Goal: Information Seeking & Learning: Learn about a topic

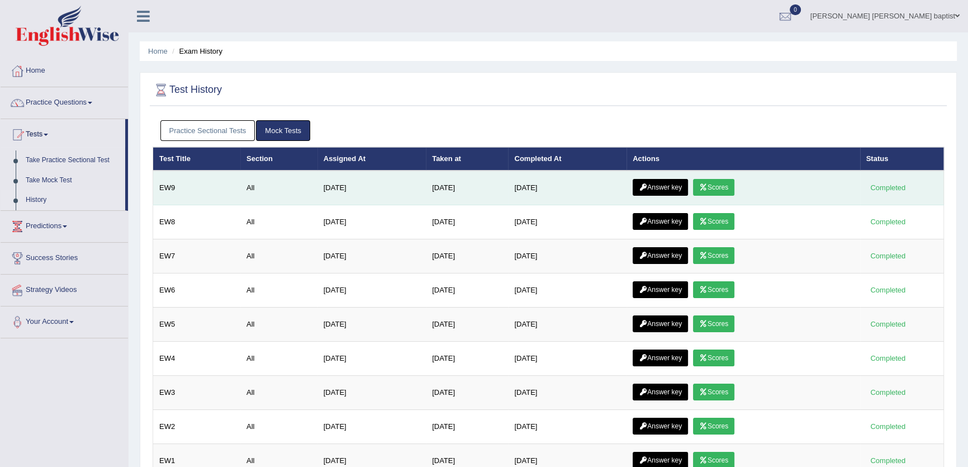
click at [642, 179] on link "Answer key" at bounding box center [660, 187] width 55 height 17
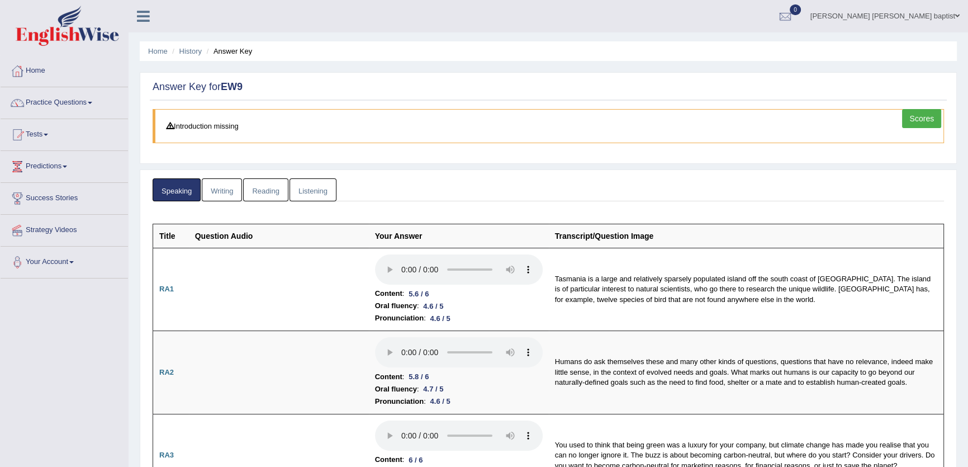
click at [229, 184] on link "Writing" at bounding box center [222, 189] width 40 height 23
click at [224, 188] on link "Writing" at bounding box center [222, 189] width 40 height 23
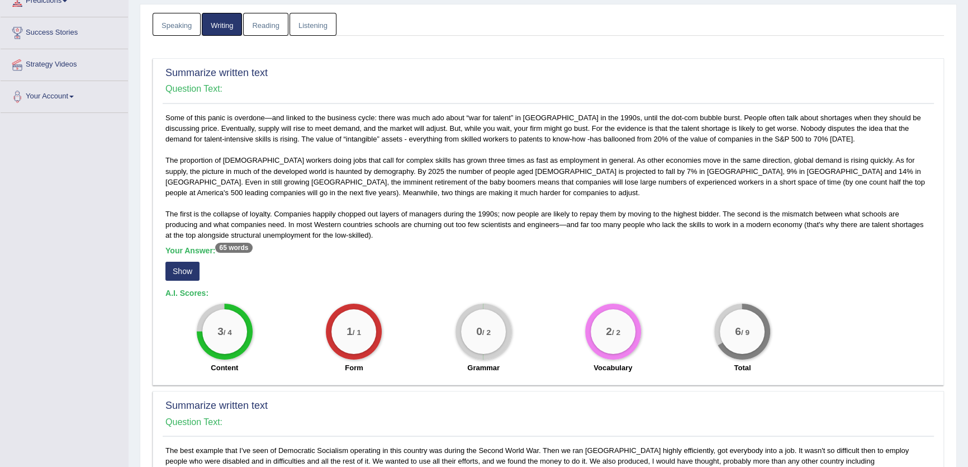
scroll to position [254, 0]
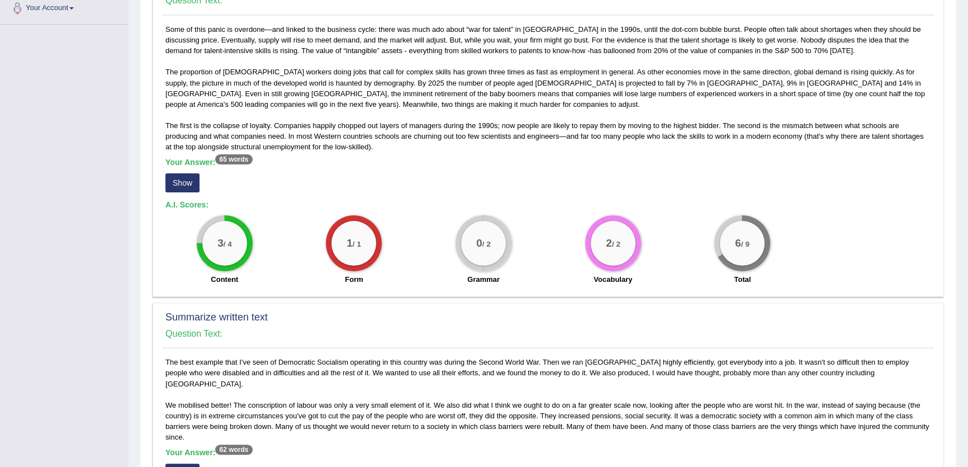
click at [189, 184] on button "Show" at bounding box center [182, 182] width 34 height 19
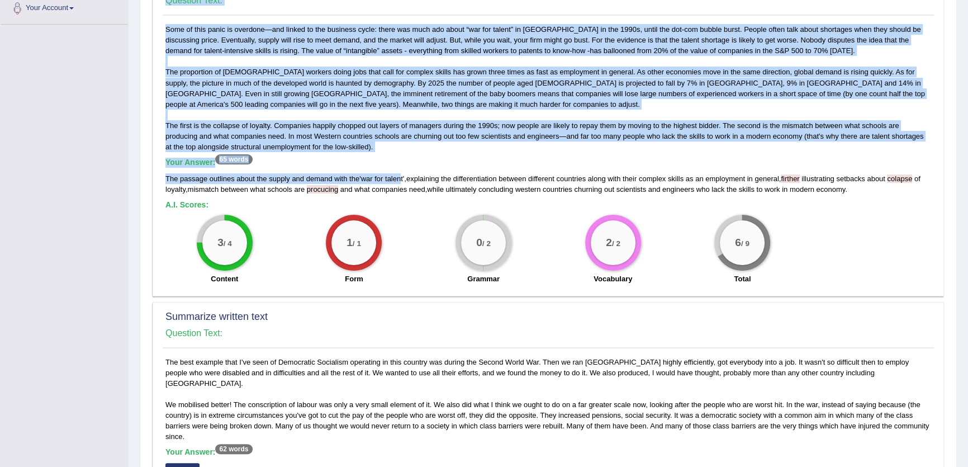
drag, startPoint x: 160, startPoint y: 177, endPoint x: 401, endPoint y: 169, distance: 240.5
click at [401, 169] on div "Summarize written text Question Text: Some of this panic is overdone—and linked…" at bounding box center [549, 133] width 792 height 327
click at [401, 169] on div "Your Answer: 65 words The passage outlines about the supply and demand with the…" at bounding box center [548, 176] width 766 height 37
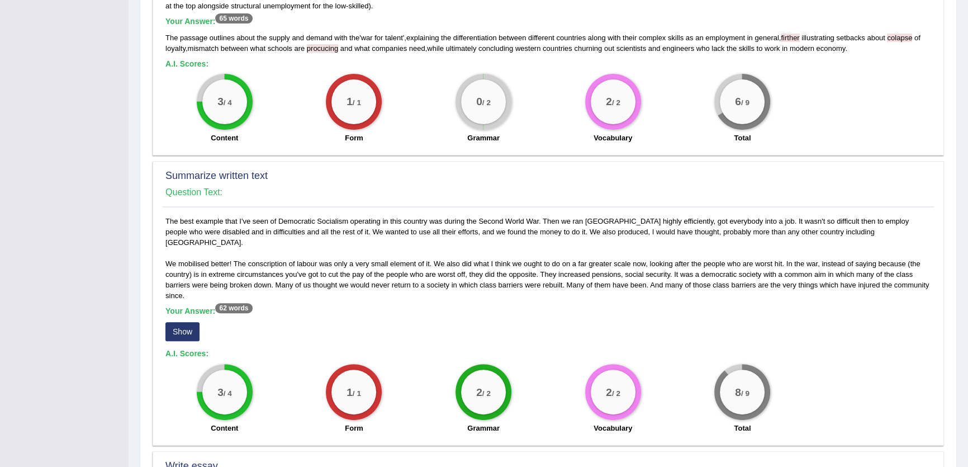
scroll to position [406, 0]
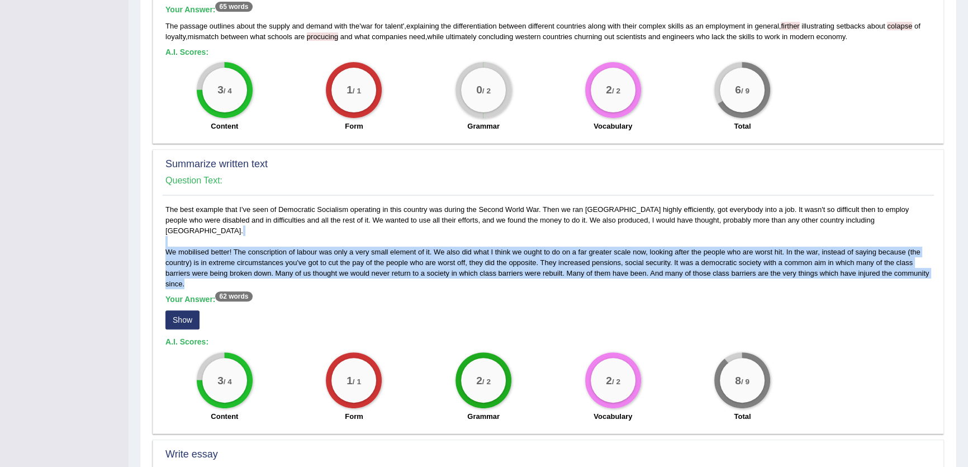
drag, startPoint x: 184, startPoint y: 274, endPoint x: 168, endPoint y: 230, distance: 47.2
click at [168, 230] on div "The best example that I've seen of Democratic Socialism operating in this count…" at bounding box center [548, 316] width 771 height 224
click at [335, 257] on div "The best example that I've seen of Democratic Socialism operating in this count…" at bounding box center [548, 316] width 771 height 224
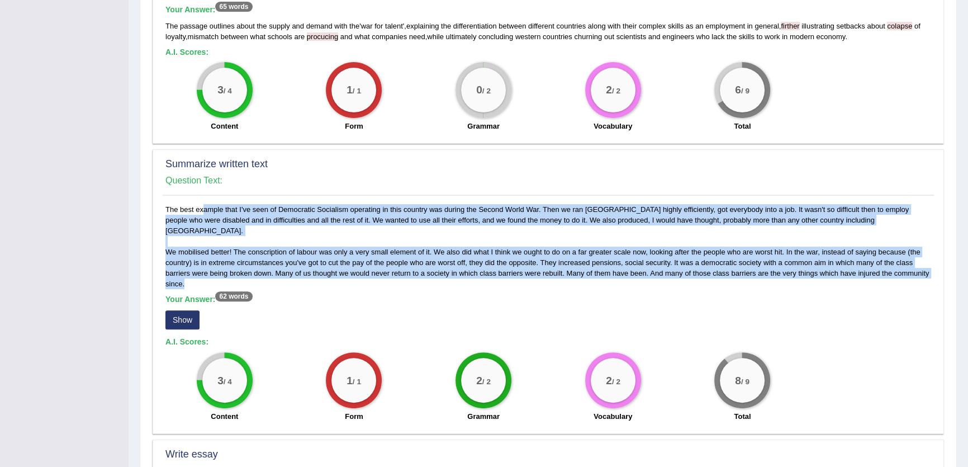
drag, startPoint x: 189, startPoint y: 277, endPoint x: 178, endPoint y: 210, distance: 68.0
click at [165, 212] on div "The best example that I've seen of Democratic Socialism operating in this count…" at bounding box center [548, 316] width 771 height 224
copy div "The best example that I've seen of Democratic Socialism operating in this count…"
click at [334, 229] on div "The best example that I've seen of Democratic Socialism operating in this count…" at bounding box center [548, 316] width 771 height 224
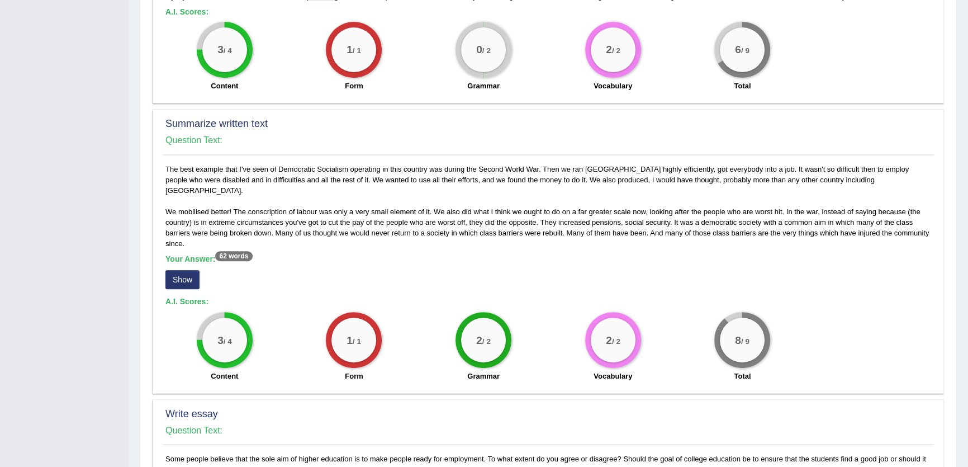
scroll to position [508, 0]
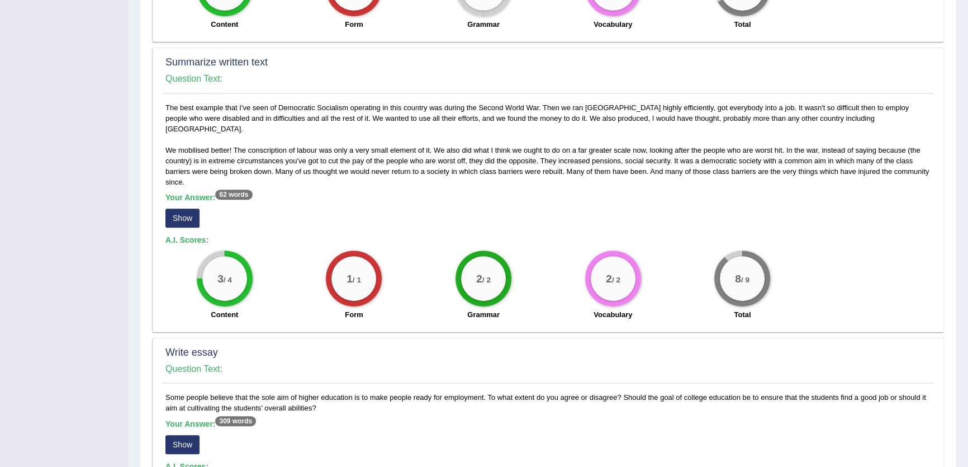
click at [185, 196] on div "Your Answer: 62 words Show" at bounding box center [548, 211] width 766 height 37
click at [185, 208] on button "Show" at bounding box center [182, 217] width 34 height 19
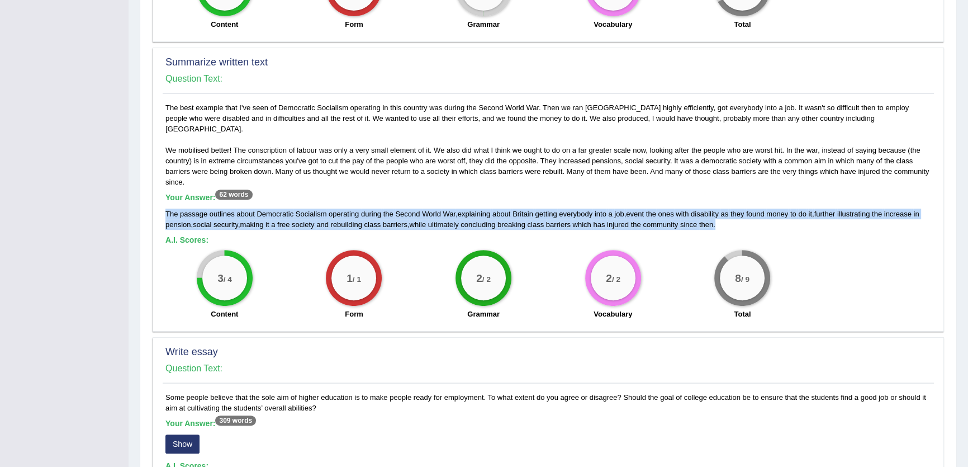
drag, startPoint x: 737, startPoint y: 216, endPoint x: 164, endPoint y: 207, distance: 573.0
click at [164, 207] on div "The best example that I've seen of Democratic Socialism operating in this count…" at bounding box center [548, 214] width 771 height 224
copy div "The passage outlines about Democratic Socialism operating during the Second Wor…"
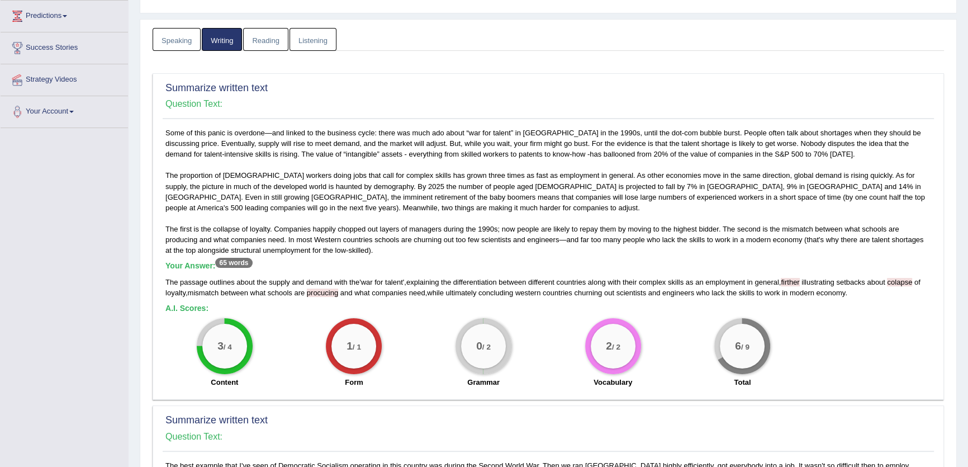
scroll to position [0, 0]
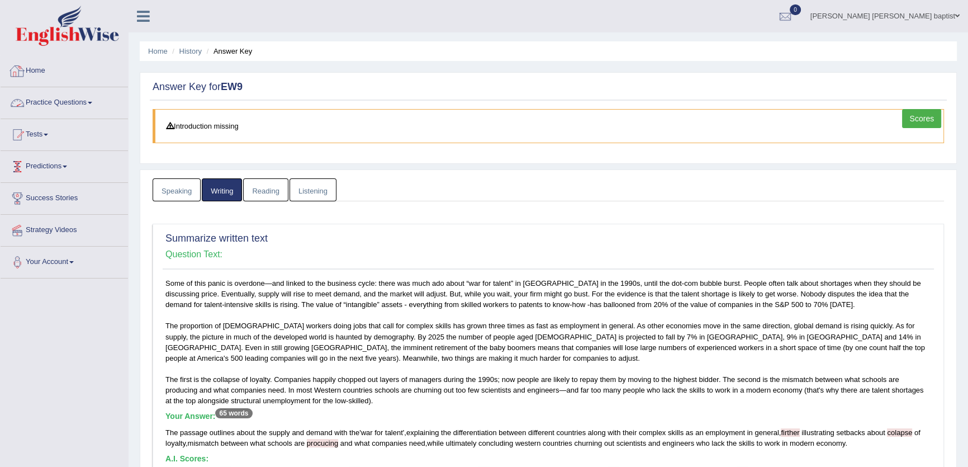
click at [39, 72] on link "Home" at bounding box center [64, 69] width 127 height 28
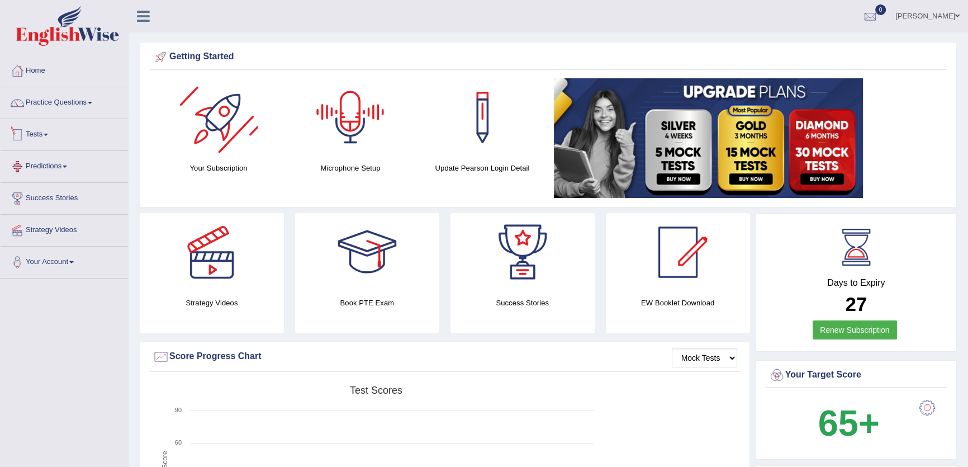
click at [30, 125] on link "Tests" at bounding box center [64, 133] width 127 height 28
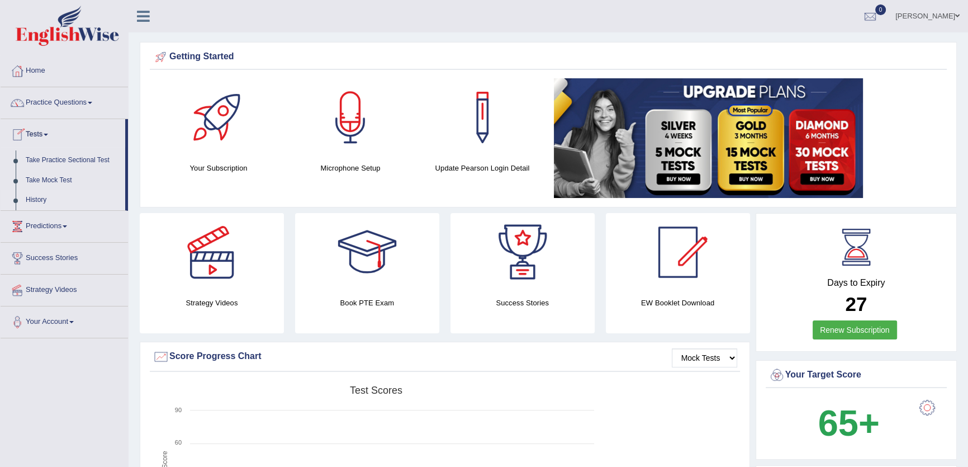
click at [40, 198] on link "History" at bounding box center [73, 200] width 105 height 20
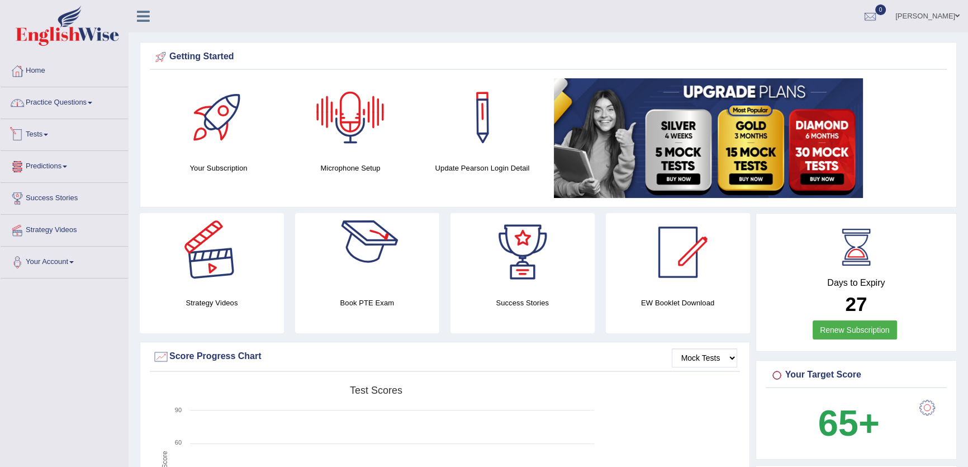
click at [89, 106] on link "Practice Questions" at bounding box center [64, 101] width 127 height 28
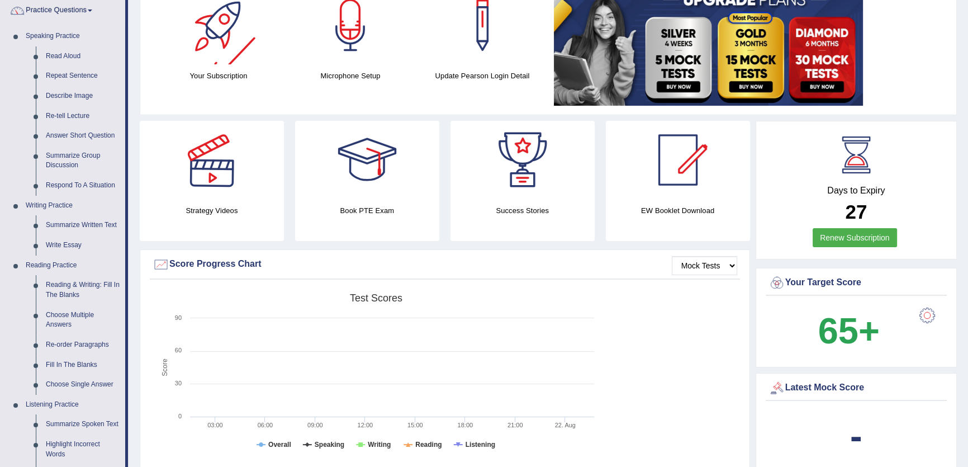
scroll to position [101, 0]
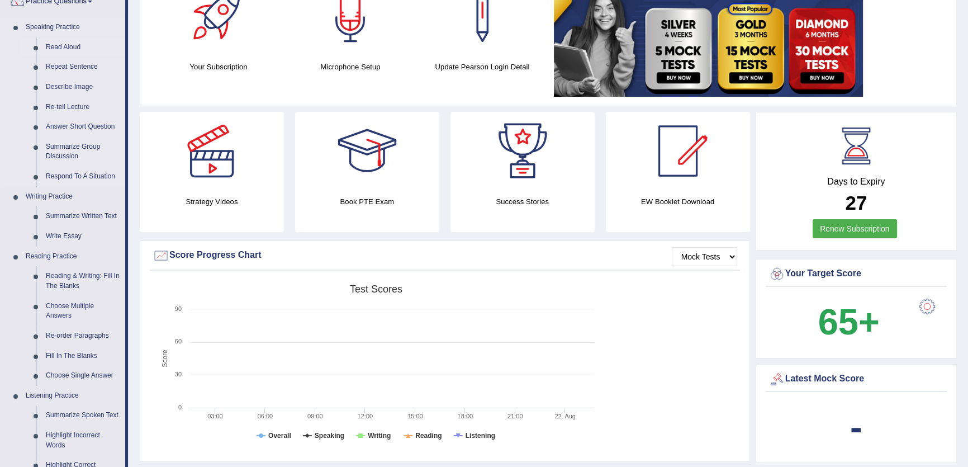
click at [67, 48] on link "Read Aloud" at bounding box center [83, 47] width 84 height 20
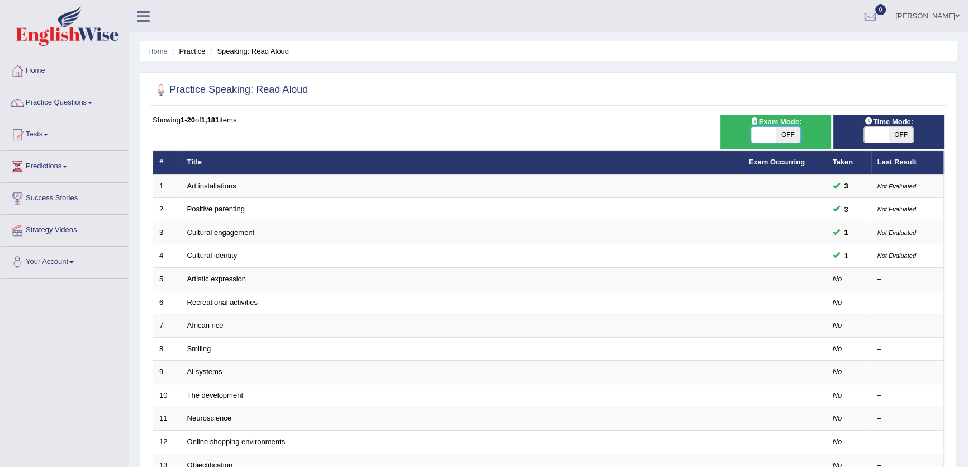
click at [767, 135] on span at bounding box center [763, 135] width 25 height 16
checkbox input "true"
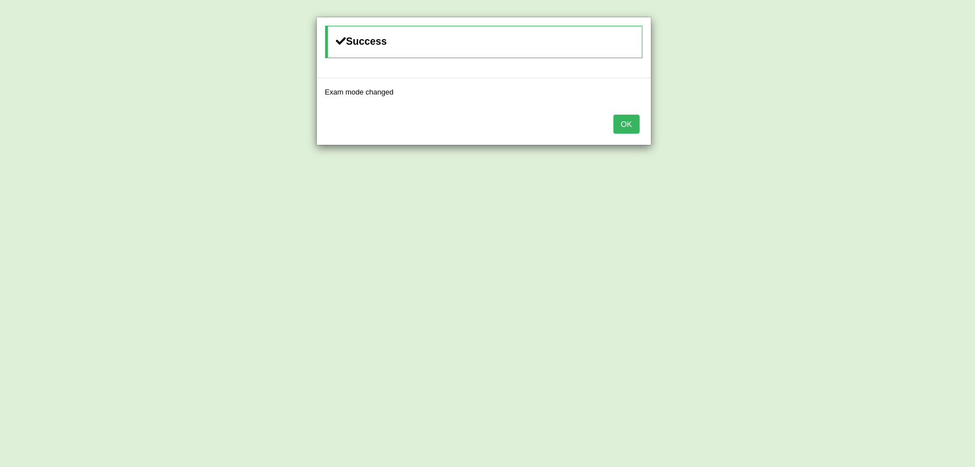
click at [631, 122] on button "OK" at bounding box center [627, 124] width 26 height 19
drag, startPoint x: 636, startPoint y: 123, endPoint x: 591, endPoint y: 140, distance: 48.3
click at [633, 125] on button "OK" at bounding box center [627, 124] width 26 height 19
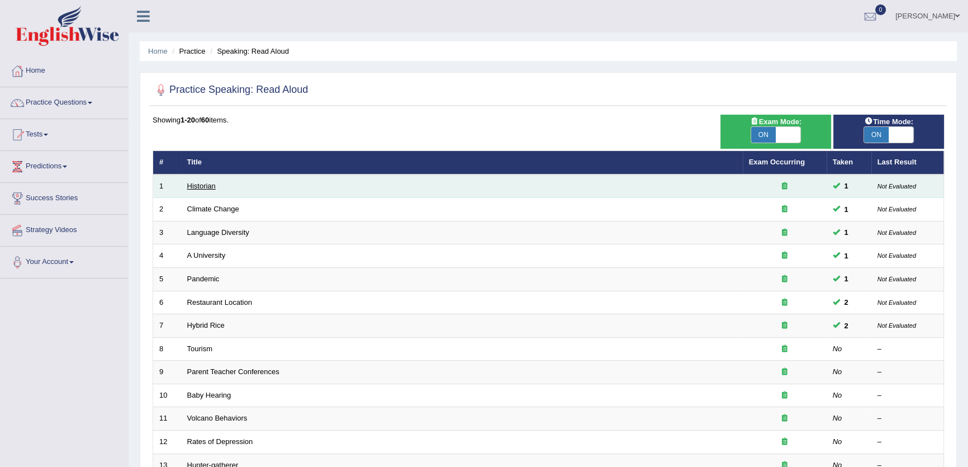
click at [197, 189] on link "Historian" at bounding box center [201, 186] width 29 height 8
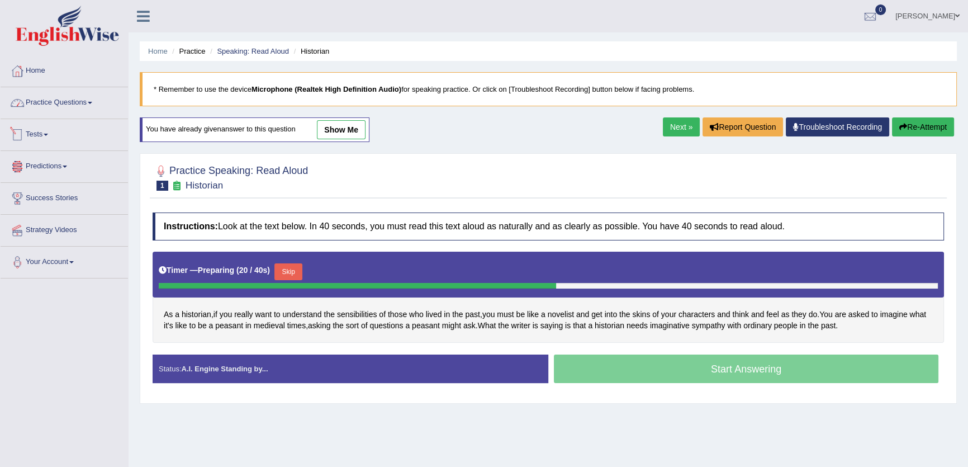
click at [70, 108] on link "Practice Questions" at bounding box center [64, 101] width 127 height 28
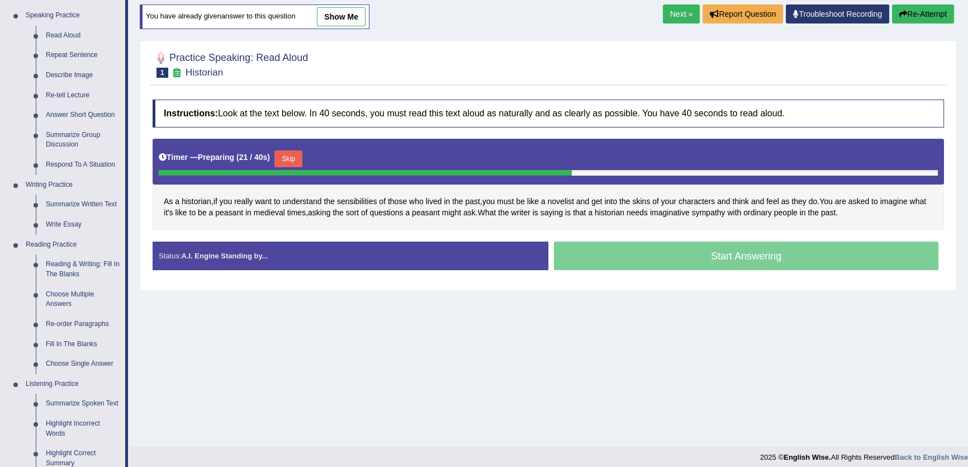
scroll to position [254, 0]
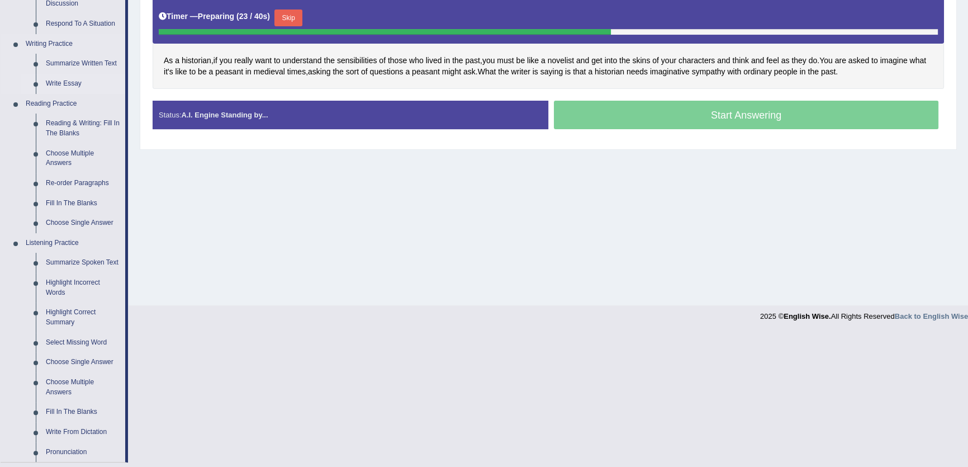
click at [67, 86] on link "Write Essay" at bounding box center [83, 84] width 84 height 20
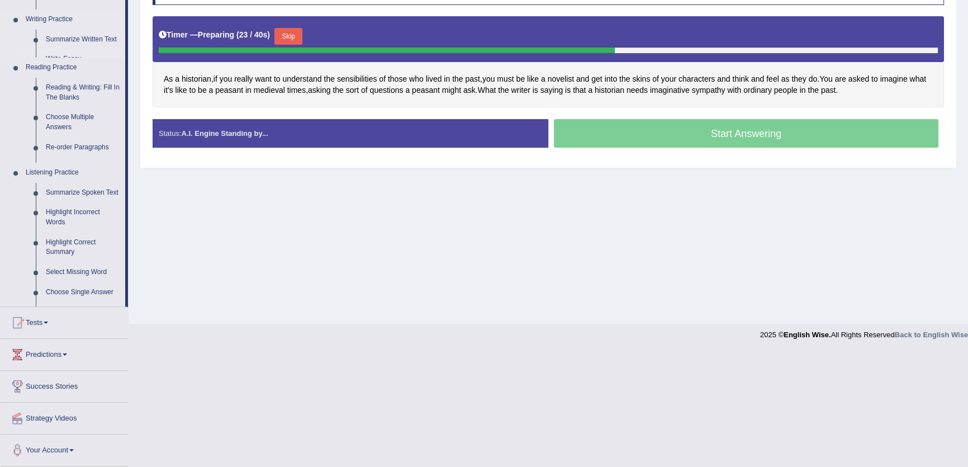
scroll to position [121, 0]
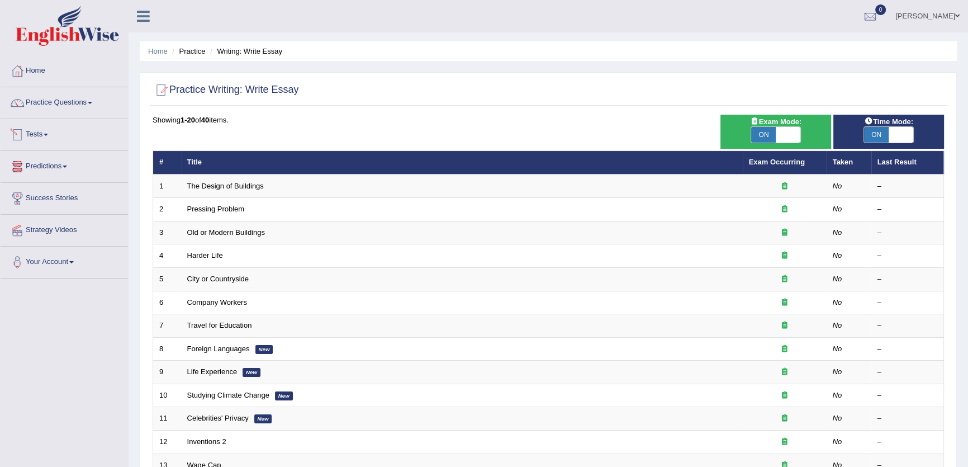
click at [48, 141] on link "Tests" at bounding box center [64, 133] width 127 height 28
click at [46, 71] on link "Home" at bounding box center [64, 69] width 127 height 28
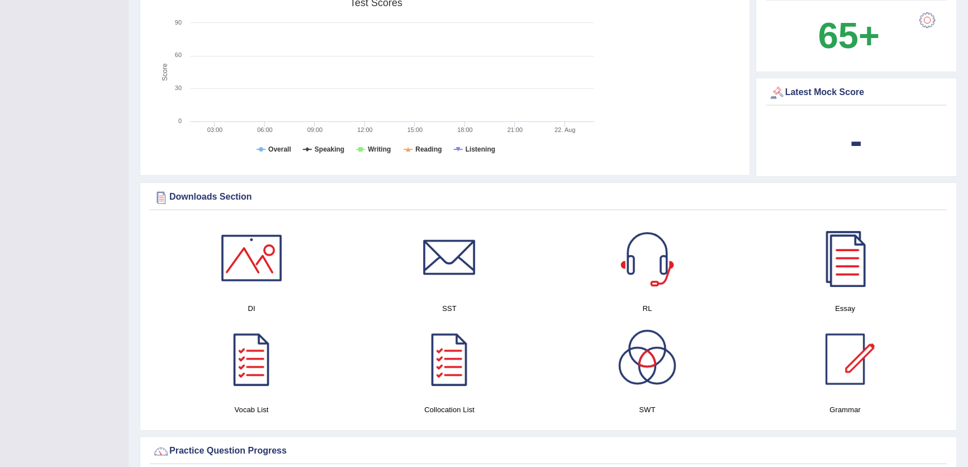
scroll to position [508, 0]
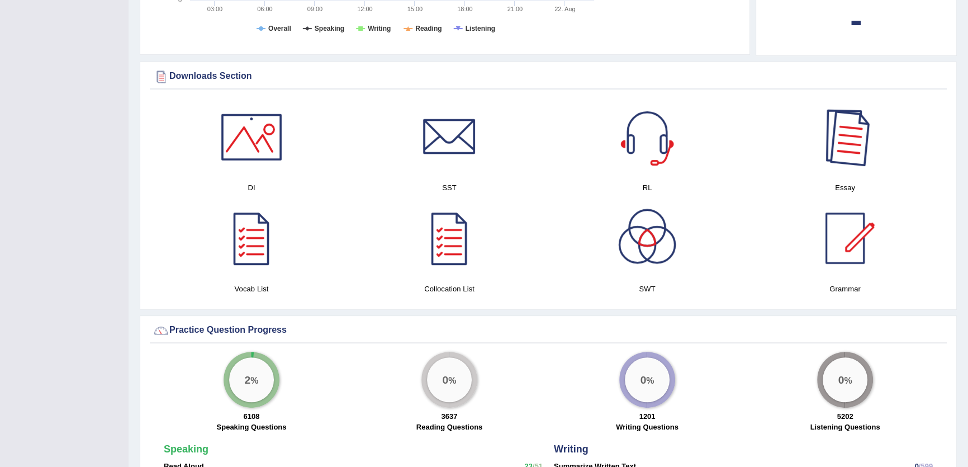
click at [832, 159] on div at bounding box center [845, 137] width 78 height 78
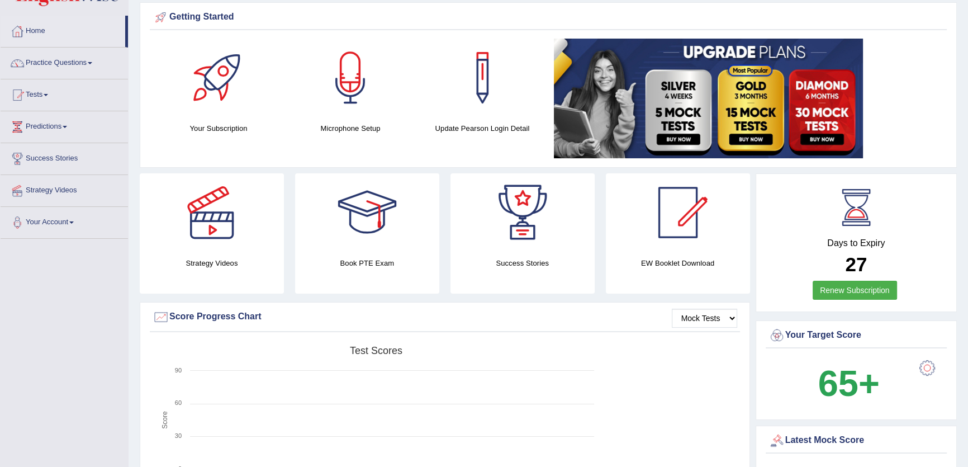
scroll to position [0, 0]
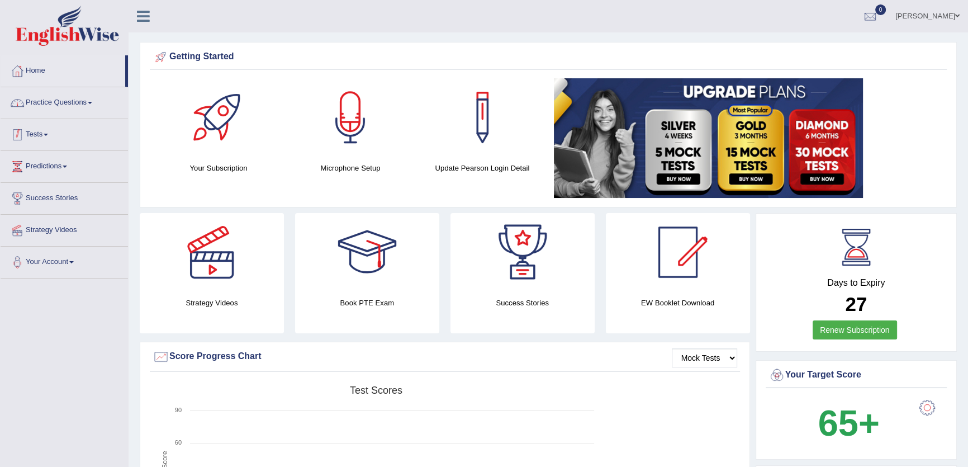
click at [83, 96] on link "Practice Questions" at bounding box center [64, 101] width 127 height 28
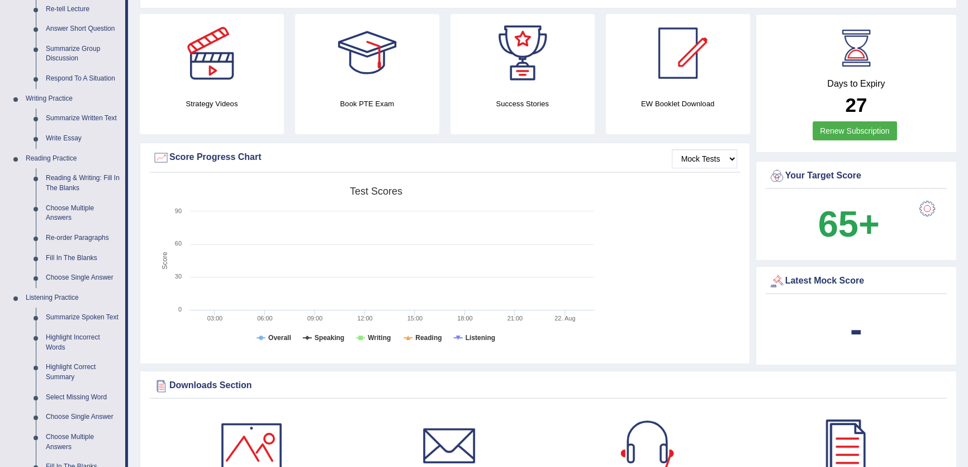
scroll to position [356, 0]
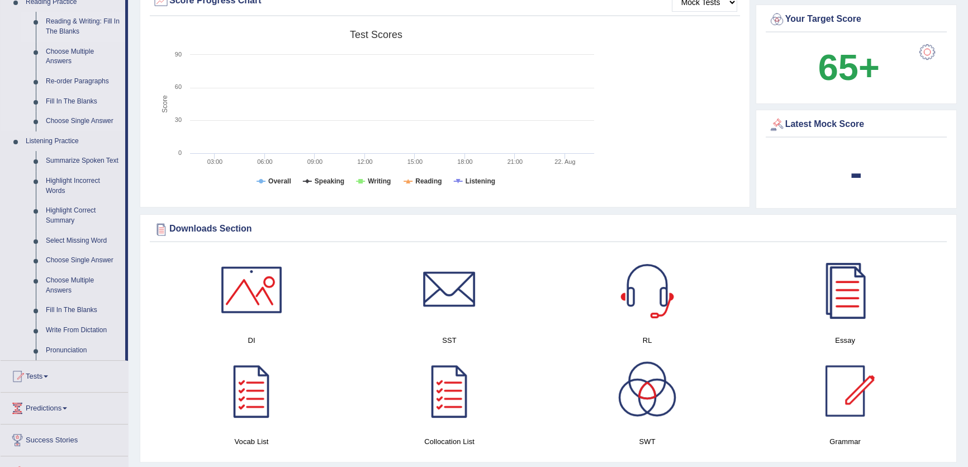
click at [54, 27] on link "Reading & Writing: Fill In The Blanks" at bounding box center [83, 27] width 84 height 30
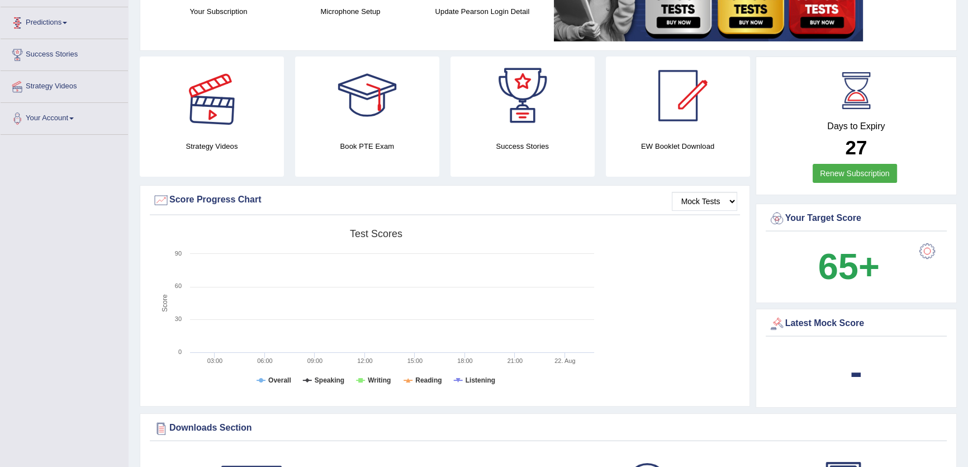
scroll to position [169, 0]
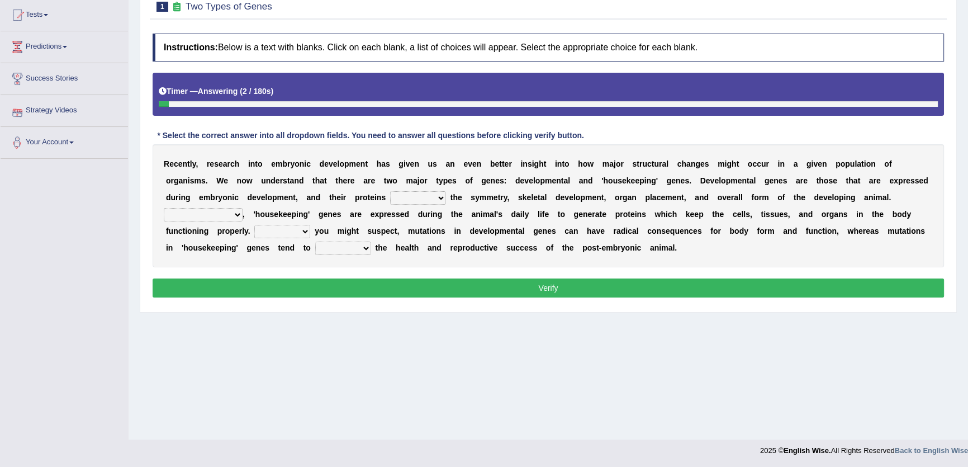
click at [430, 196] on select "push control hold elevate" at bounding box center [418, 197] width 56 height 13
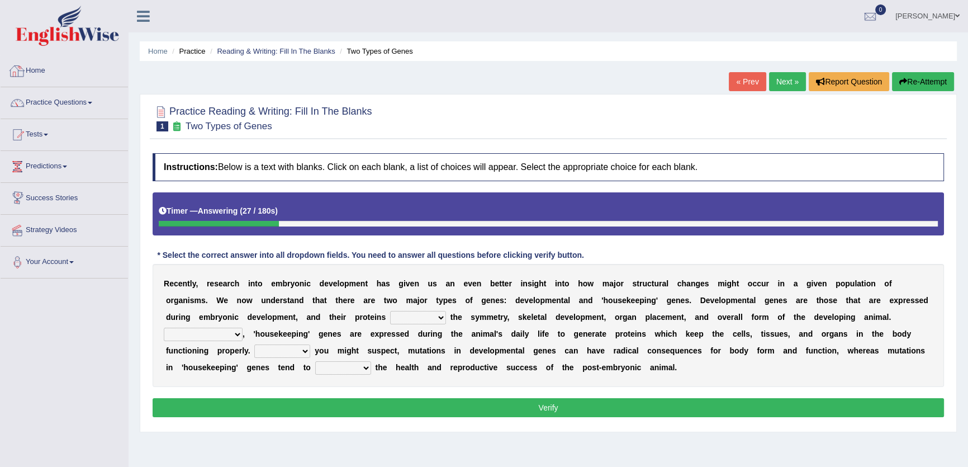
click at [83, 84] on li "Home" at bounding box center [64, 71] width 127 height 32
click at [83, 109] on link "Practice Questions" at bounding box center [64, 101] width 127 height 28
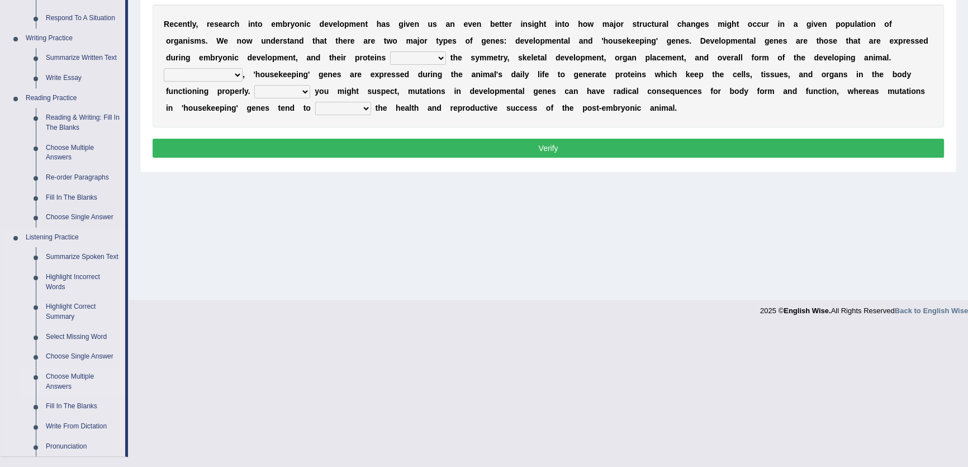
scroll to position [406, 0]
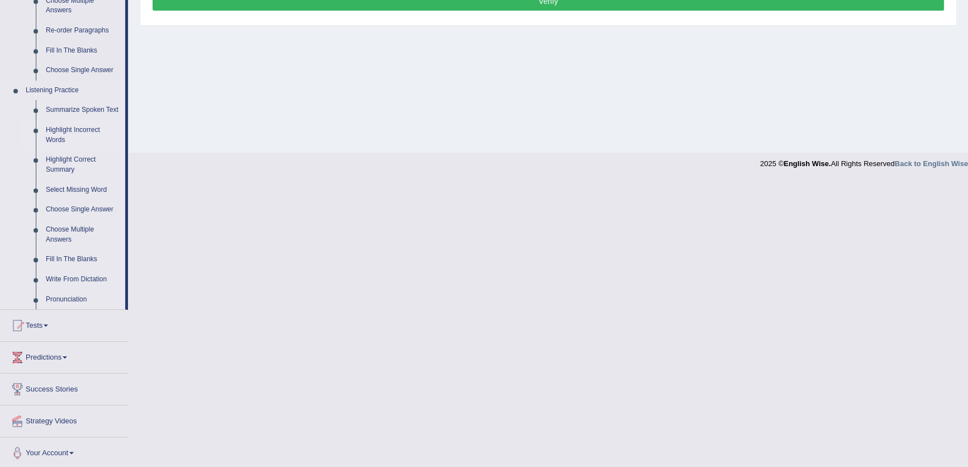
click at [56, 134] on link "Highlight Incorrect Words" at bounding box center [83, 135] width 84 height 30
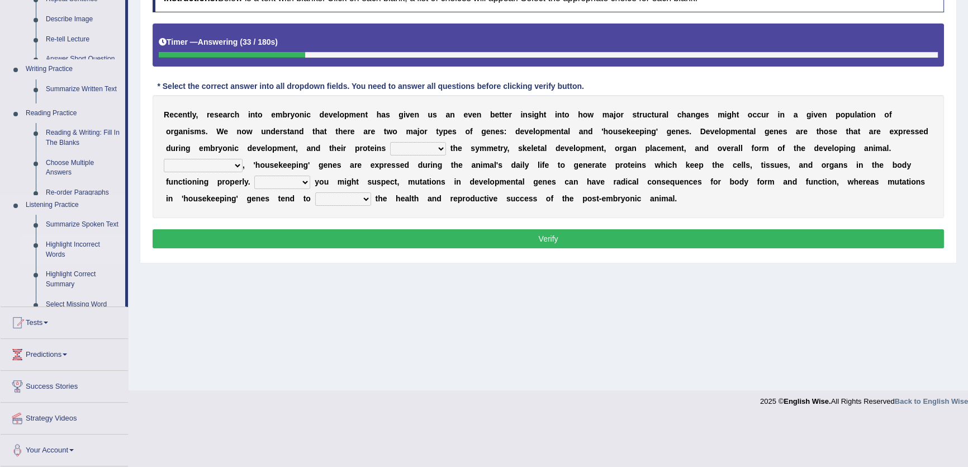
scroll to position [120, 0]
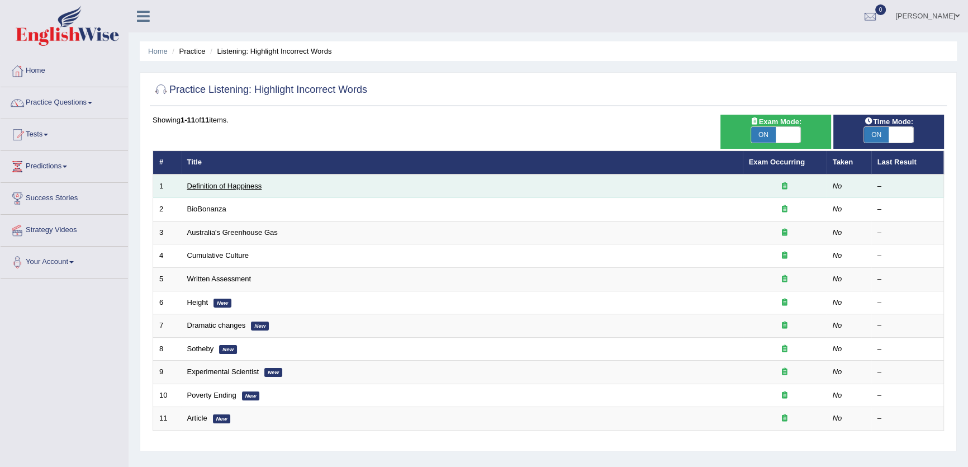
click at [238, 184] on link "Definition of Happiness" at bounding box center [224, 186] width 75 height 8
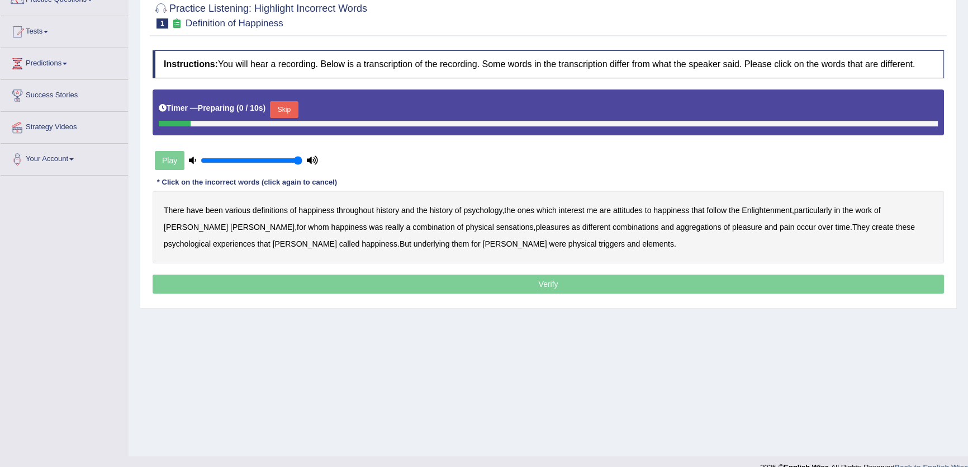
scroll to position [120, 0]
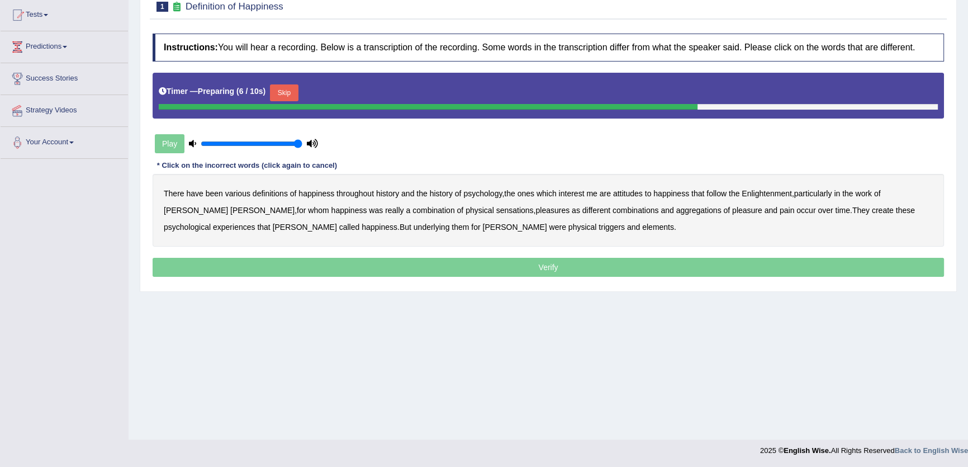
click at [392, 189] on b "history" at bounding box center [387, 193] width 23 height 9
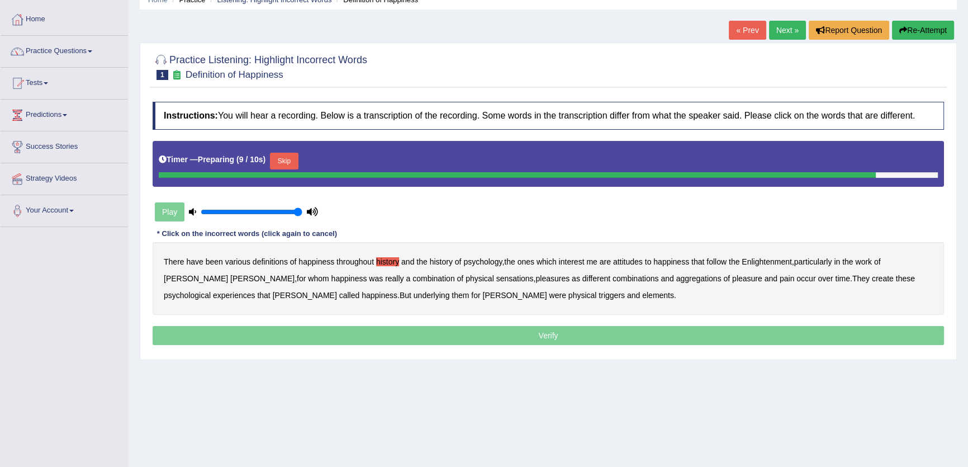
scroll to position [0, 0]
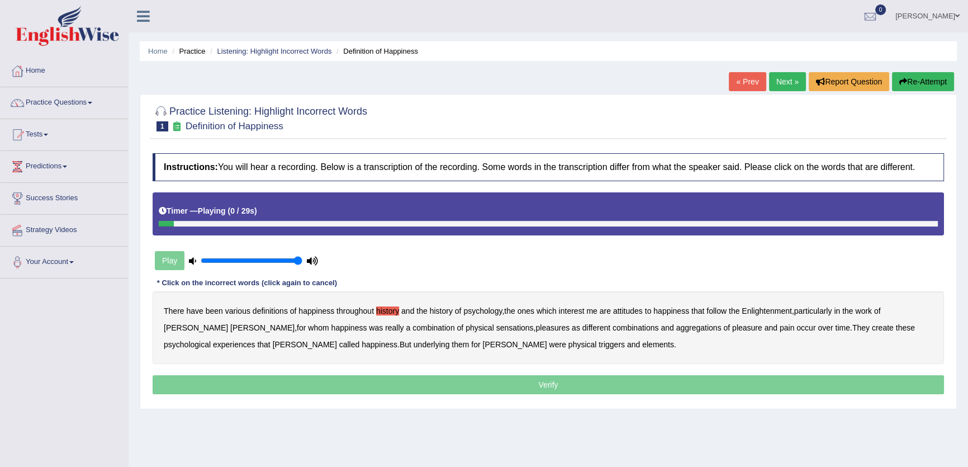
click at [387, 305] on div "There have been various definitions of happiness throughout history and the his…" at bounding box center [549, 327] width 792 height 73
click at [383, 319] on div "There have been various definitions of happiness throughout history and the his…" at bounding box center [549, 327] width 792 height 73
click at [917, 75] on button "Re-Attempt" at bounding box center [923, 81] width 62 height 19
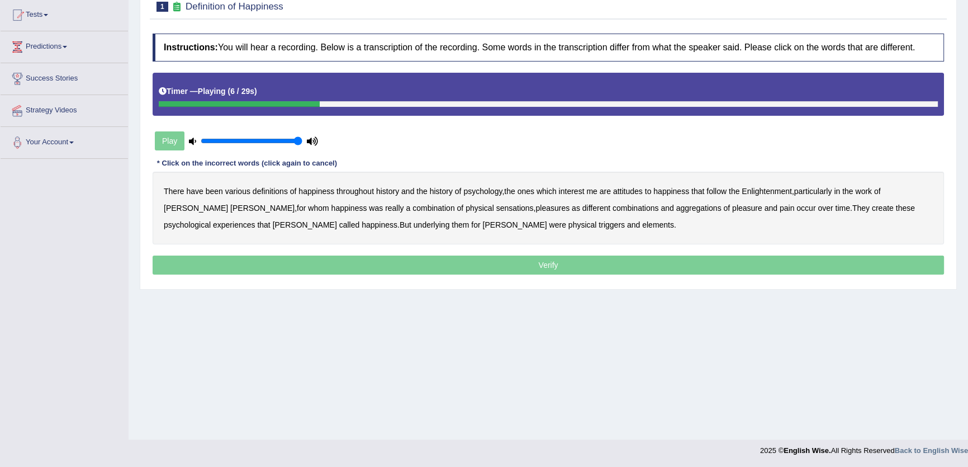
click at [501, 191] on b "psychology" at bounding box center [482, 191] width 39 height 9
click at [496, 208] on b "sensations" at bounding box center [514, 207] width 37 height 9
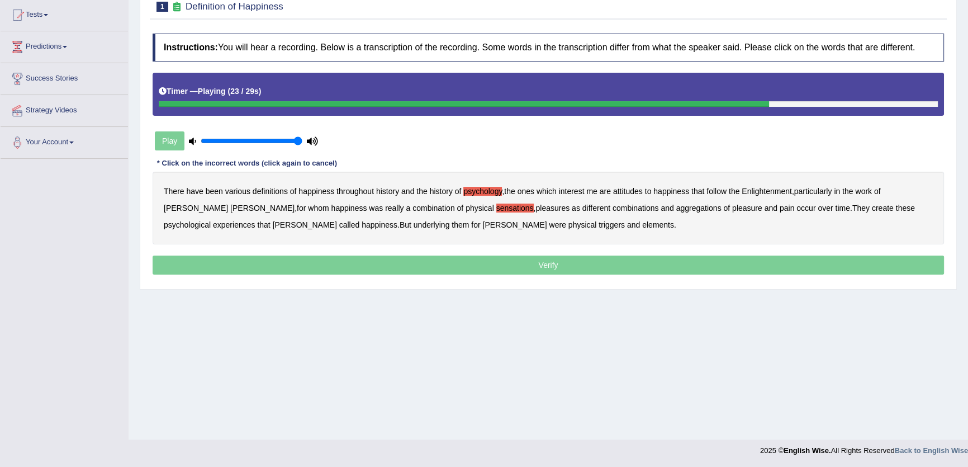
click at [872, 208] on b "create" at bounding box center [883, 207] width 22 height 9
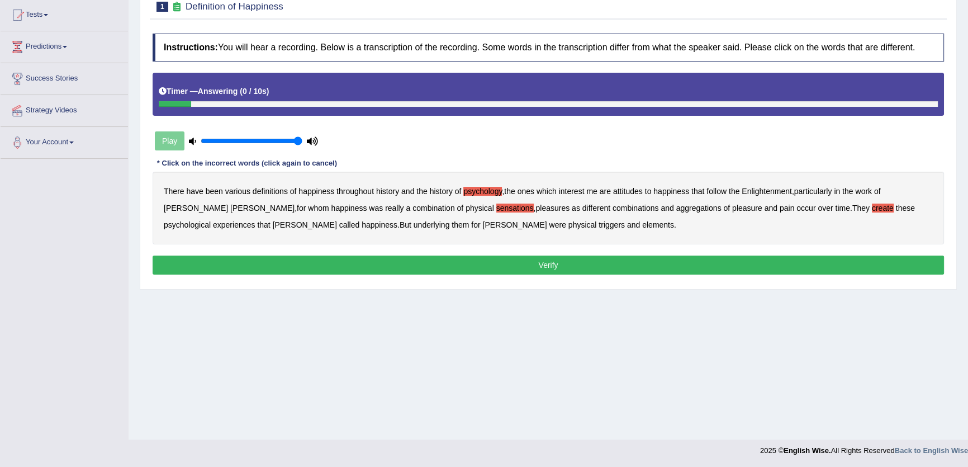
click at [642, 224] on b "elements" at bounding box center [658, 224] width 32 height 9
click at [491, 268] on button "Verify" at bounding box center [549, 264] width 792 height 19
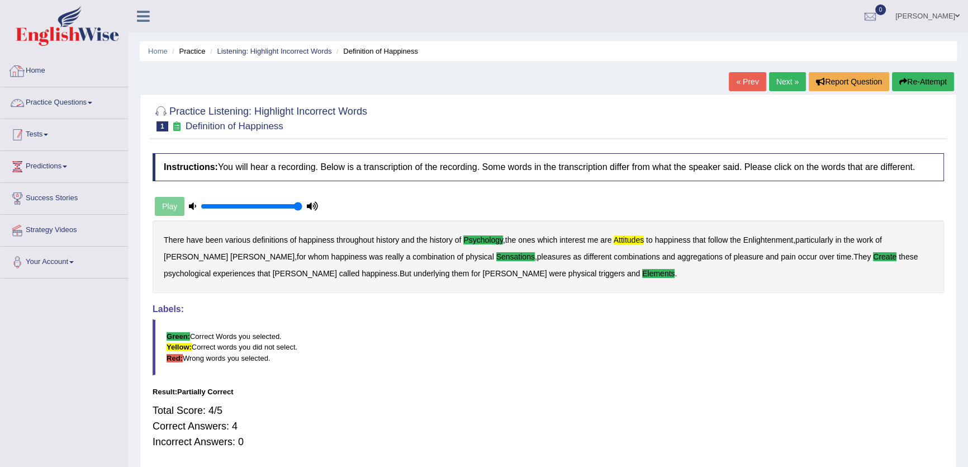
click at [40, 133] on link "Tests" at bounding box center [64, 133] width 127 height 28
click at [75, 108] on link "Practice Questions" at bounding box center [64, 101] width 127 height 28
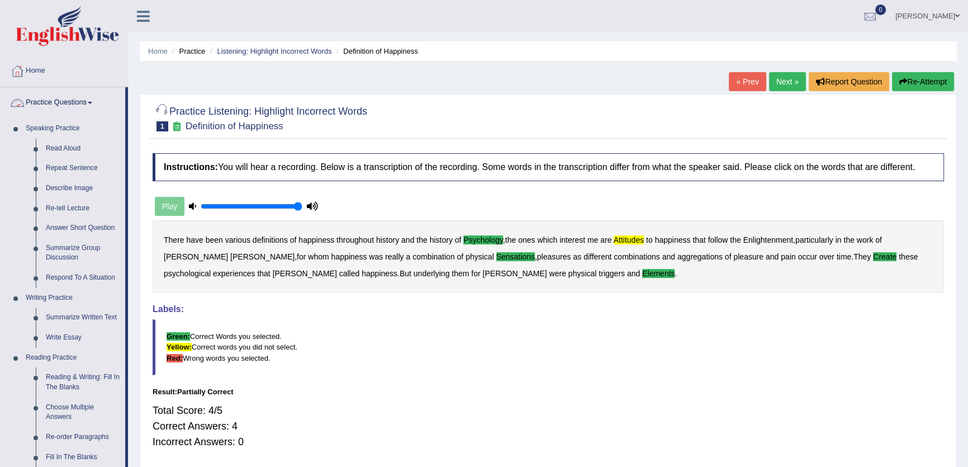
click at [66, 103] on link "Practice Questions" at bounding box center [63, 101] width 125 height 28
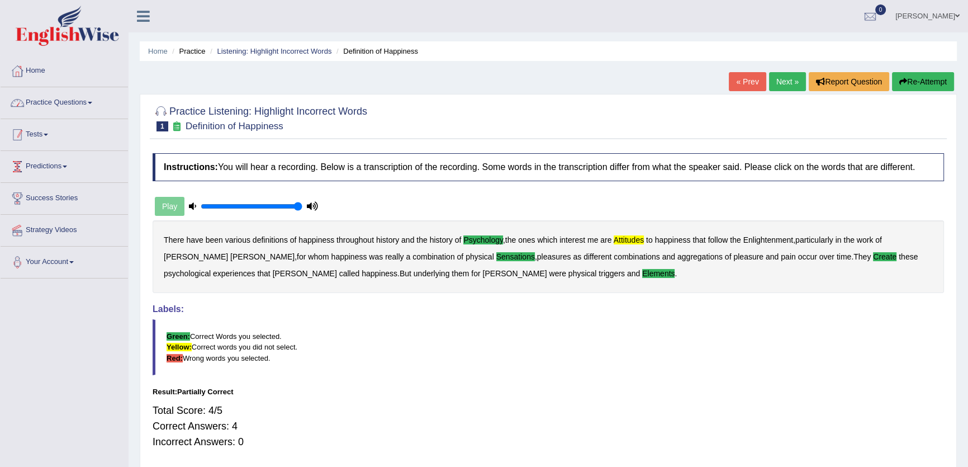
click at [56, 151] on link "Predictions" at bounding box center [64, 165] width 127 height 28
click at [53, 136] on link "Tests" at bounding box center [64, 133] width 127 height 28
click at [54, 184] on link "Take Mock Test" at bounding box center [73, 180] width 105 height 20
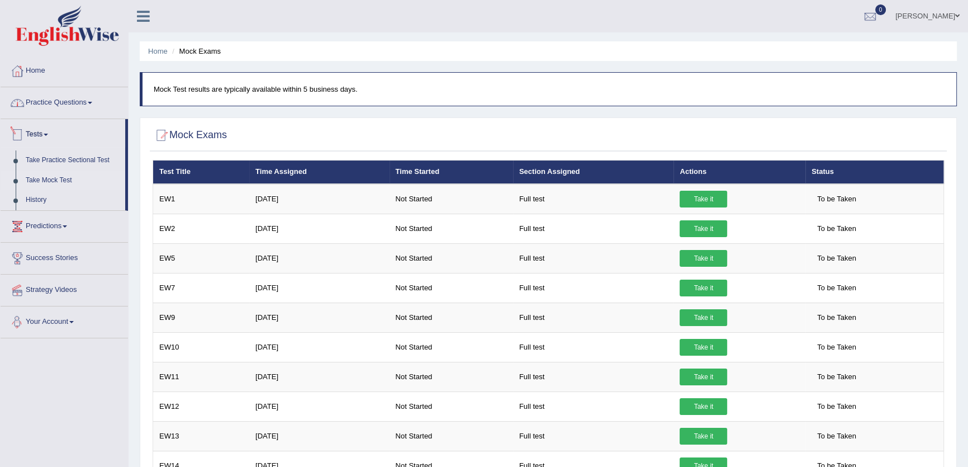
click at [106, 110] on link "Practice Questions" at bounding box center [64, 101] width 127 height 28
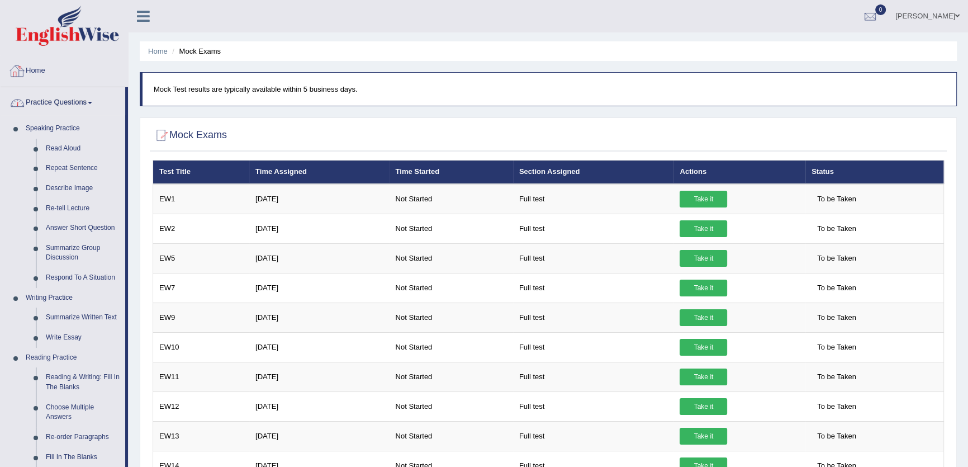
click at [41, 57] on link "Home" at bounding box center [64, 69] width 127 height 28
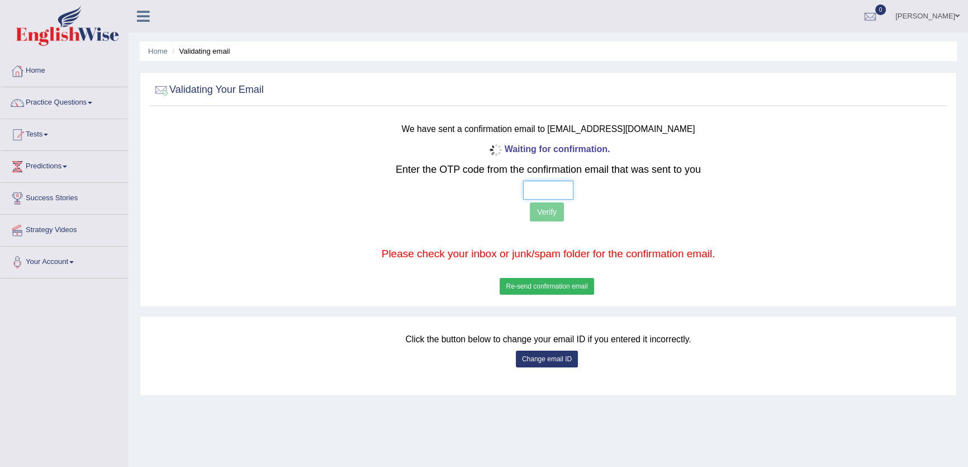
click at [533, 188] on input "text" at bounding box center [548, 190] width 50 height 19
click at [559, 285] on button "Re-send confirmation email" at bounding box center [547, 286] width 94 height 17
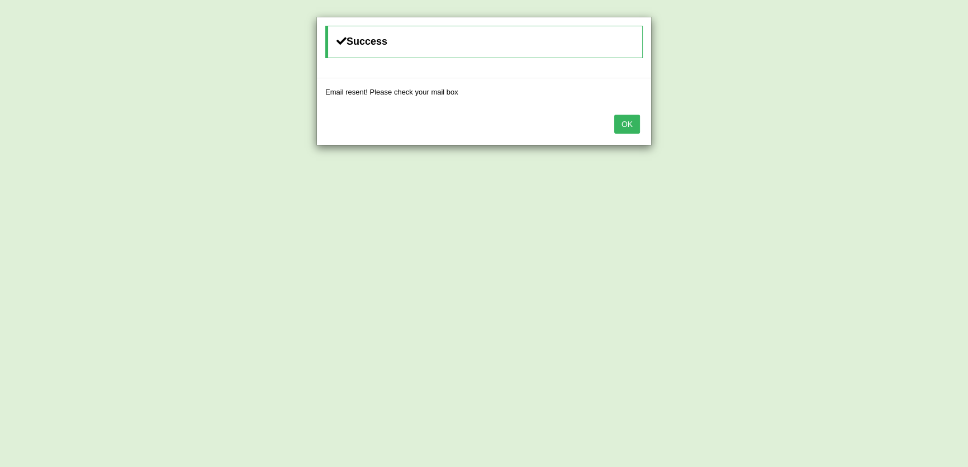
click at [624, 117] on button "OK" at bounding box center [627, 124] width 26 height 19
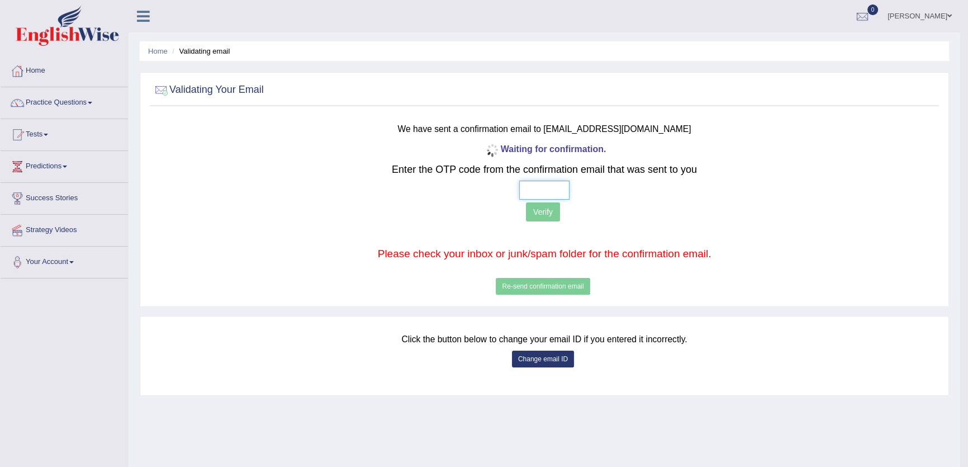
click at [527, 196] on input "text" at bounding box center [544, 190] width 50 height 19
type input "5 8 5 1"
click at [544, 206] on button "Verify" at bounding box center [543, 211] width 34 height 19
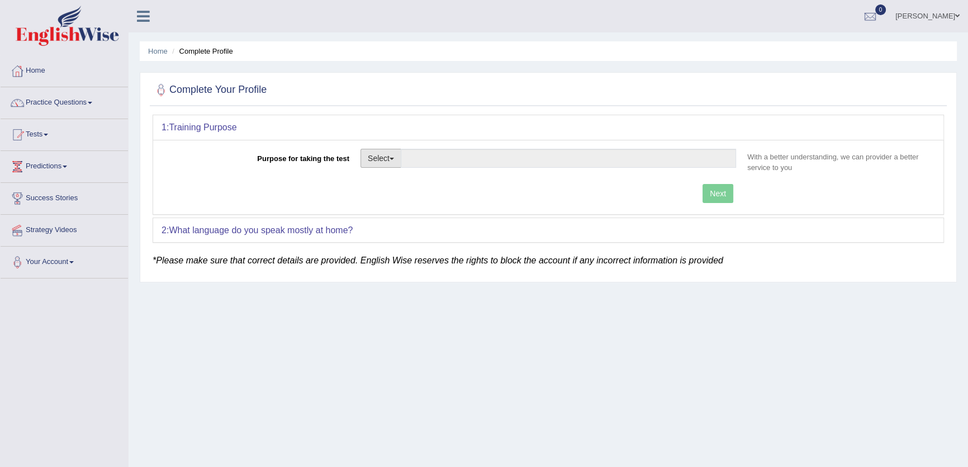
click at [376, 156] on button "Select" at bounding box center [381, 158] width 41 height 19
click at [396, 208] on link "Nursing" at bounding box center [410, 211] width 99 height 15
type input "Nursing"
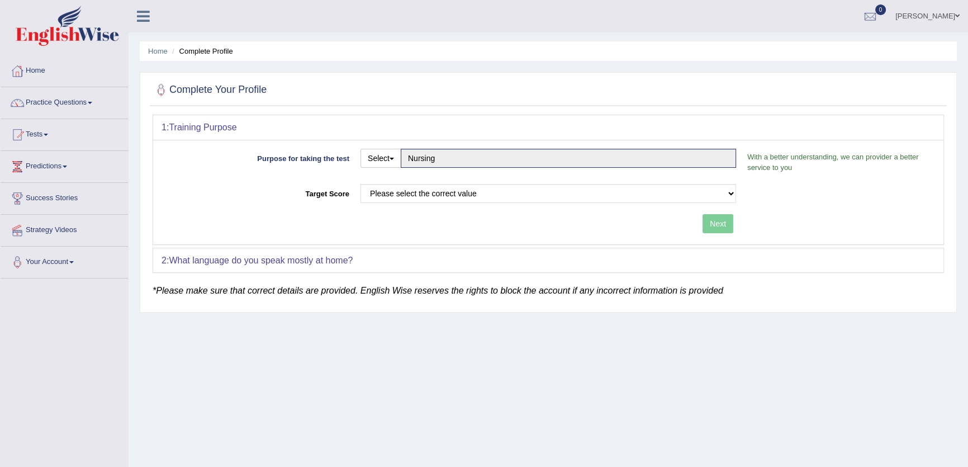
click at [419, 175] on div "Select Student Visa Permanent Residency Nursing Other Nursing" at bounding box center [548, 162] width 387 height 27
drag, startPoint x: 414, startPoint y: 184, endPoint x: 410, endPoint y: 189, distance: 6.5
click at [414, 184] on select "Please select the correct value 50 (6 bands) 58 (6.5 bands) 65 (7 bands) 79 (8 …" at bounding box center [549, 193] width 376 height 19
select select "58"
click at [361, 184] on select "Please select the correct value 50 (6 bands) 58 (6.5 bands) 65 (7 bands) 79 (8 …" at bounding box center [549, 193] width 376 height 19
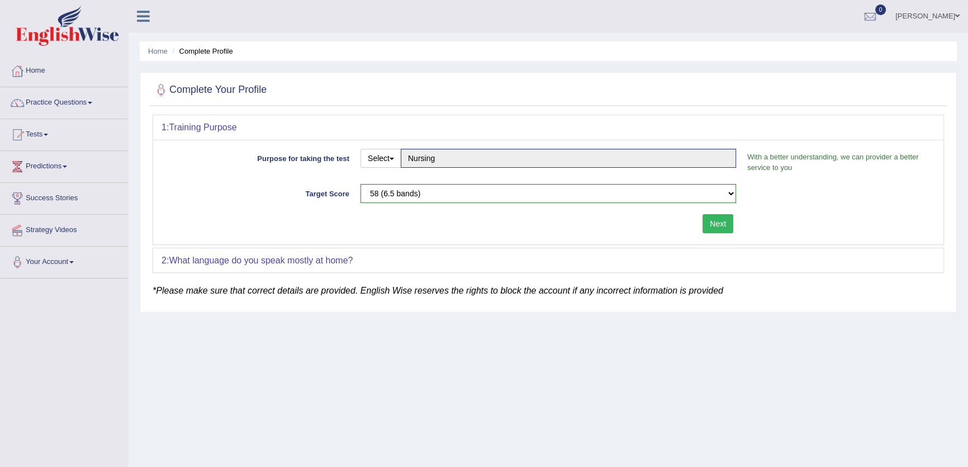
drag, startPoint x: 714, startPoint y: 223, endPoint x: 530, endPoint y: 228, distance: 183.4
click at [700, 224] on div "Next" at bounding box center [452, 225] width 580 height 22
click at [411, 251] on div "2: What language do you speak mostly at home?" at bounding box center [548, 260] width 790 height 25
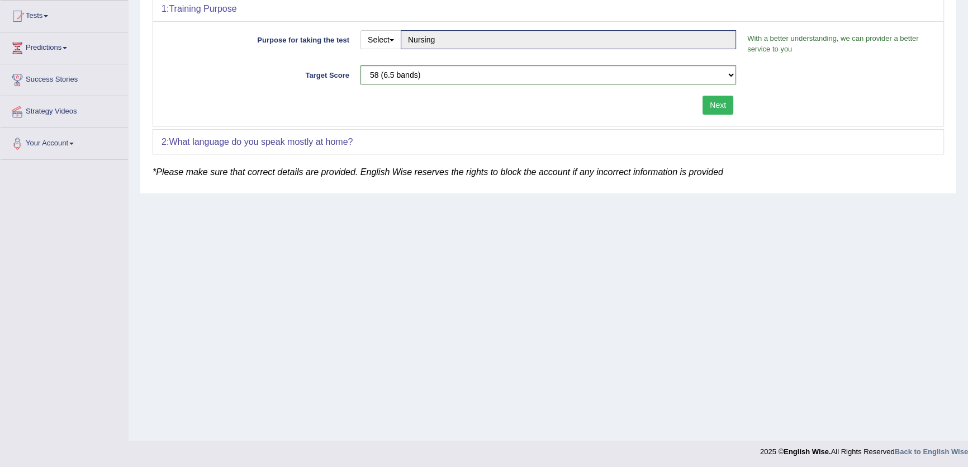
scroll to position [120, 0]
click at [719, 86] on div "Please select the correct value 50 (6 bands) 58 (6.5 bands) 65 (7 bands) 79 (8 …" at bounding box center [548, 76] width 387 height 25
click at [712, 101] on button "Next" at bounding box center [718, 103] width 31 height 19
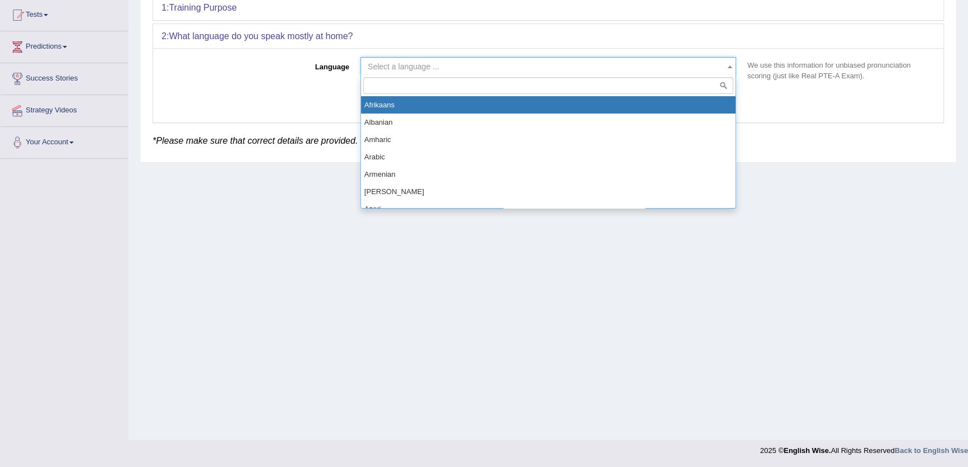
click at [465, 67] on span "Select a language ..." at bounding box center [545, 66] width 354 height 11
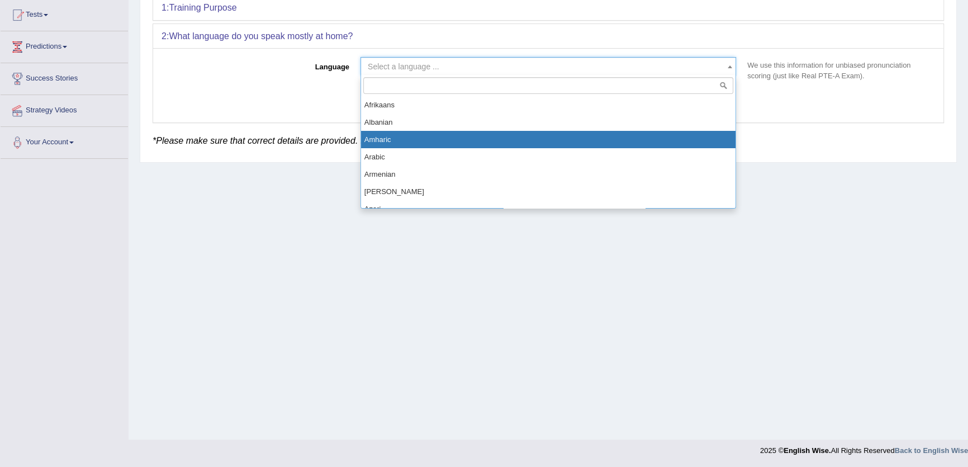
select select "Amharic"
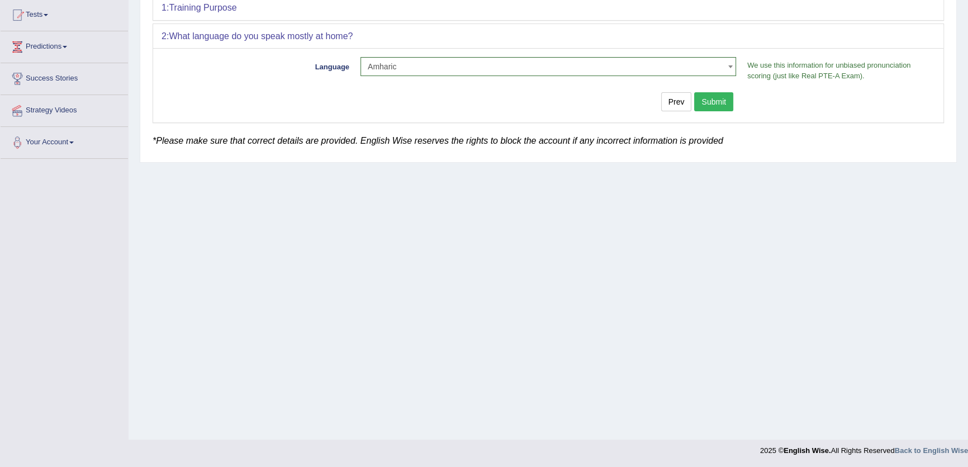
click at [705, 106] on button "Submit" at bounding box center [713, 101] width 39 height 19
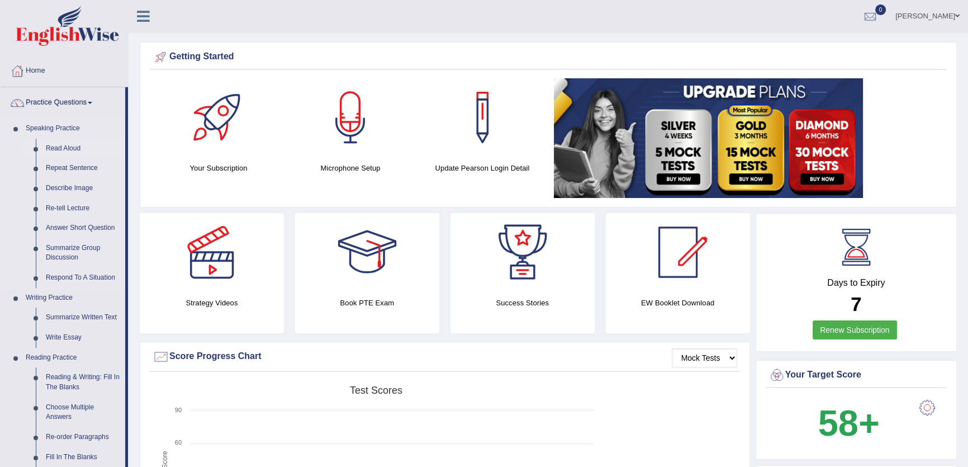
click at [64, 149] on link "Read Aloud" at bounding box center [83, 149] width 84 height 20
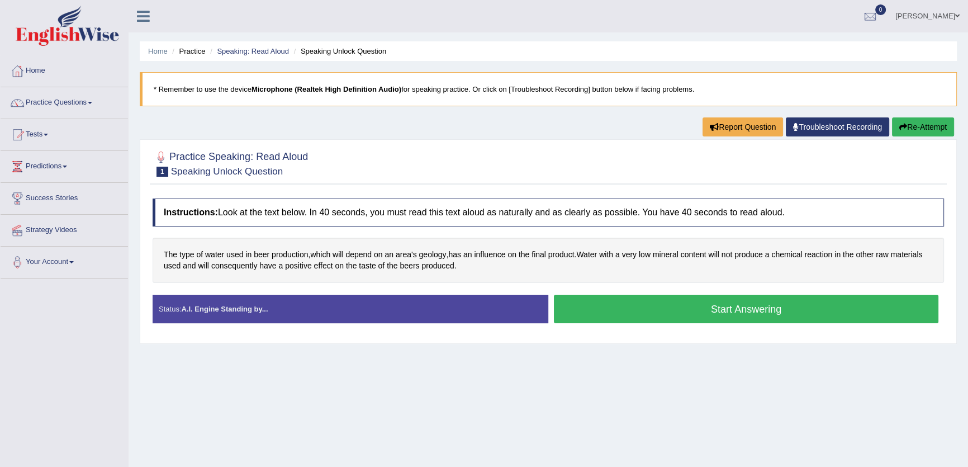
click at [699, 301] on button "Start Answering" at bounding box center [746, 309] width 385 height 29
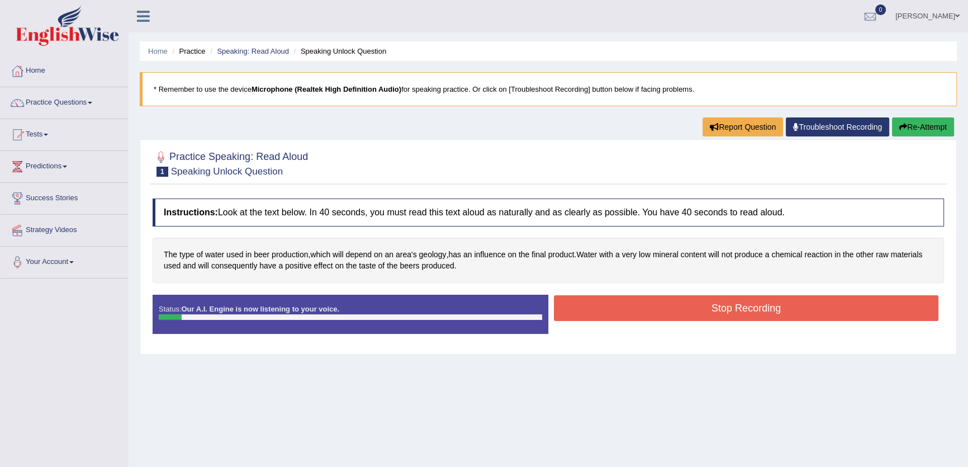
click at [626, 310] on button "Stop Recording" at bounding box center [746, 308] width 385 height 26
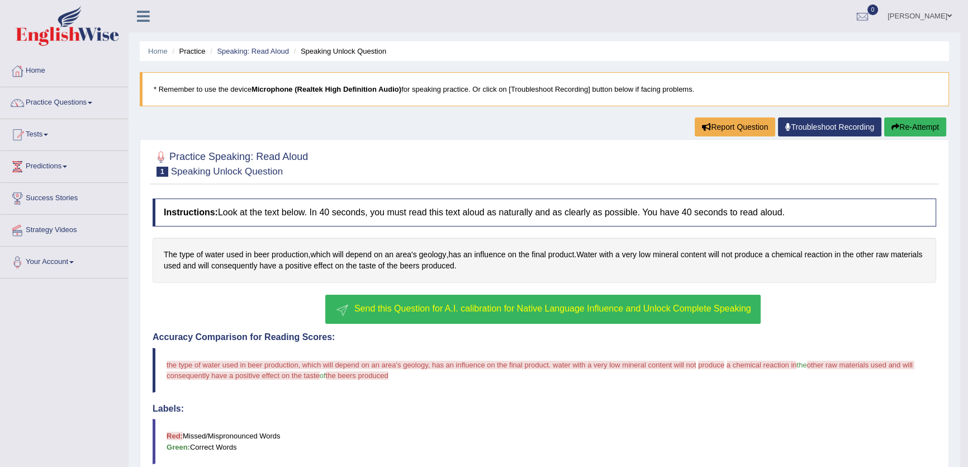
click at [605, 298] on button "Send this Question for A.I. calibration for Native Language Influence and Unloc…" at bounding box center [542, 309] width 435 height 29
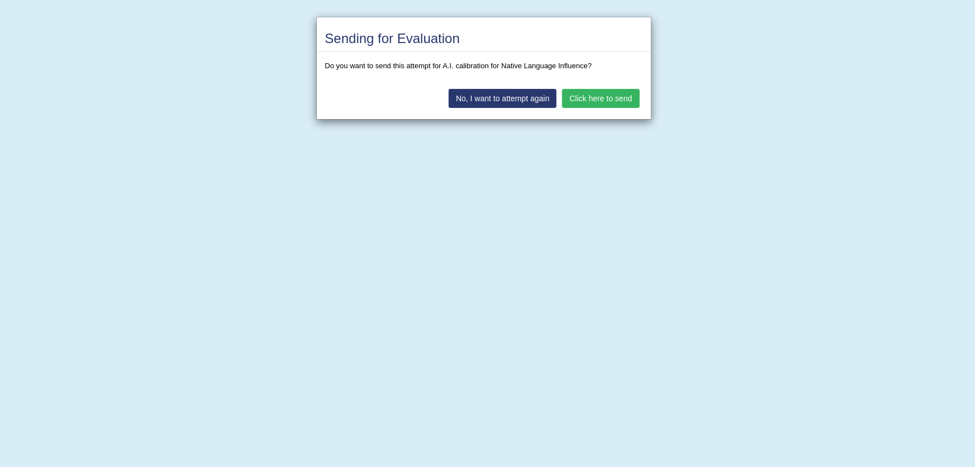
click at [608, 94] on button "Click here to send" at bounding box center [600, 98] width 77 height 19
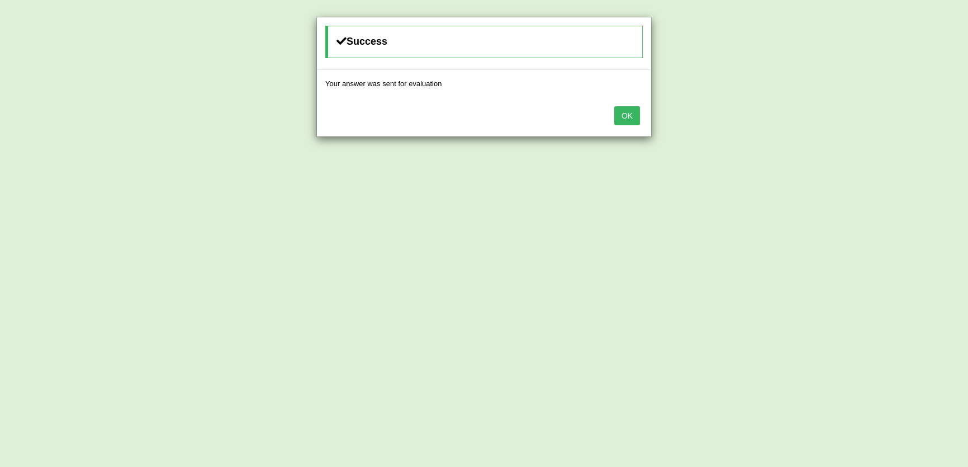
drag, startPoint x: 625, startPoint y: 112, endPoint x: 314, endPoint y: 113, distance: 311.4
click at [624, 112] on button "OK" at bounding box center [627, 115] width 26 height 19
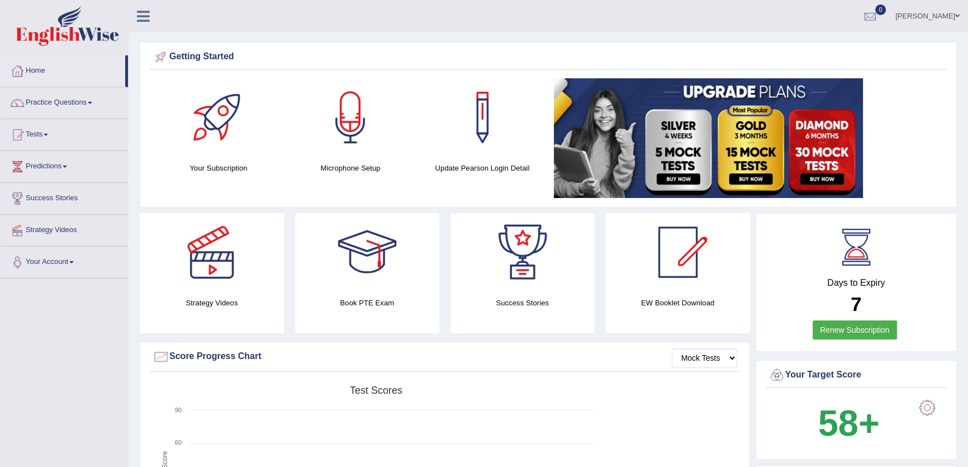
click at [941, 12] on link "Rebecca" at bounding box center [927, 14] width 81 height 29
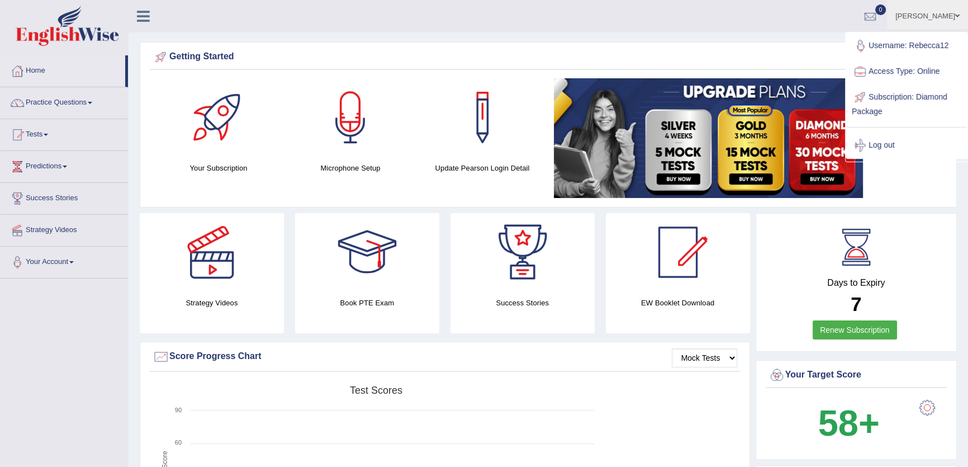
click at [719, 42] on div "Getting Started Your Subscription Microphone Setup Update Pearson Login Detail ×" at bounding box center [548, 124] width 817 height 165
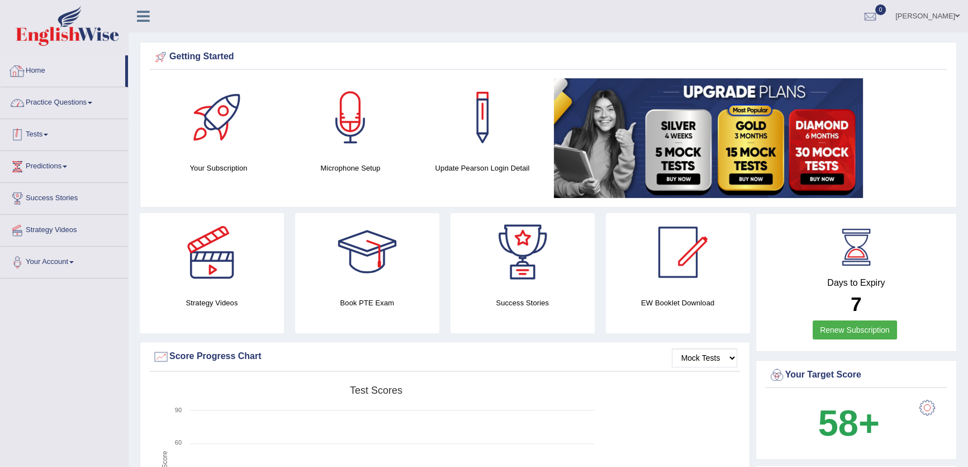
click at [67, 145] on link "Tests" at bounding box center [64, 133] width 127 height 28
click at [36, 201] on link "History" at bounding box center [73, 200] width 105 height 20
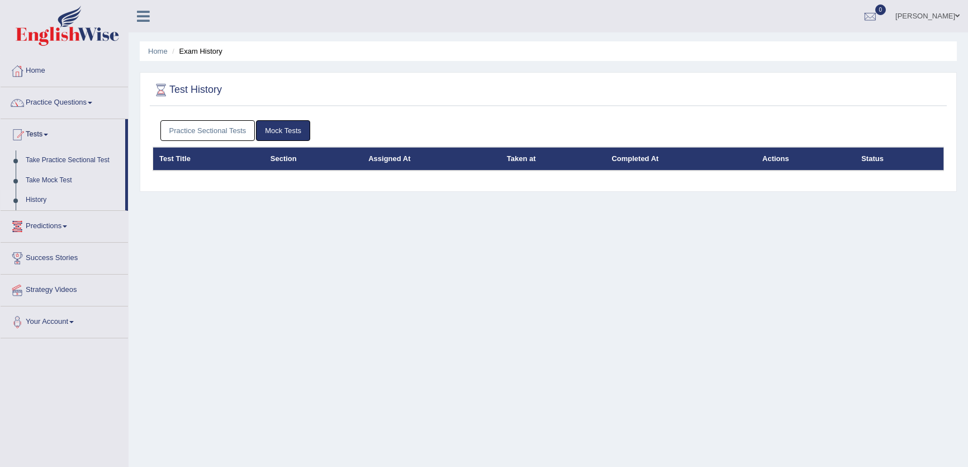
click at [217, 131] on link "Practice Sectional Tests" at bounding box center [207, 130] width 95 height 21
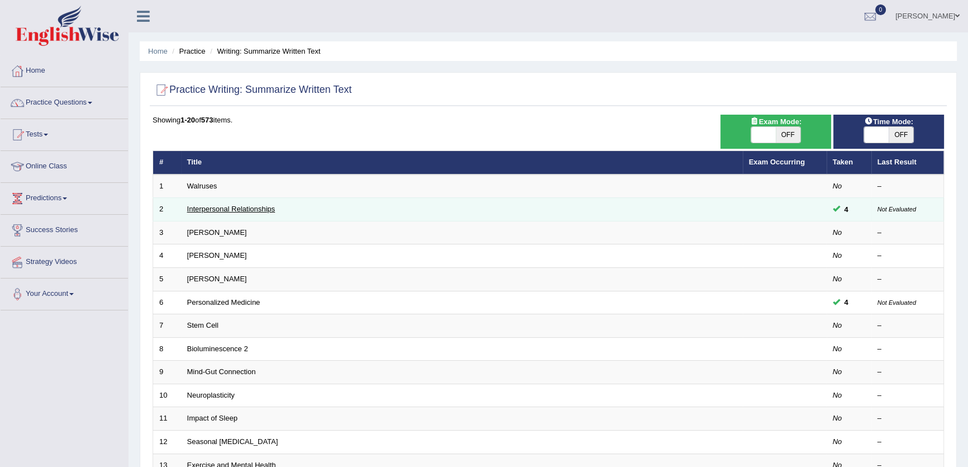
click at [273, 210] on link "Interpersonal Relationships" at bounding box center [231, 209] width 88 height 8
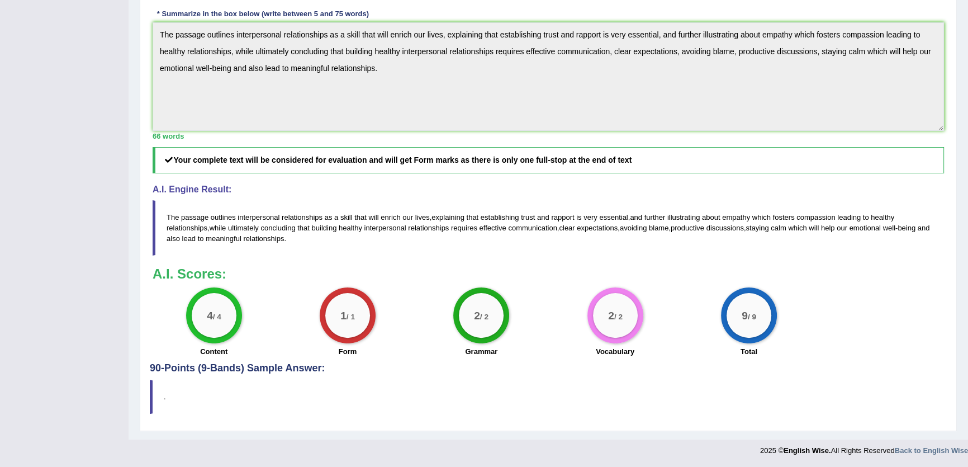
scroll to position [249, 0]
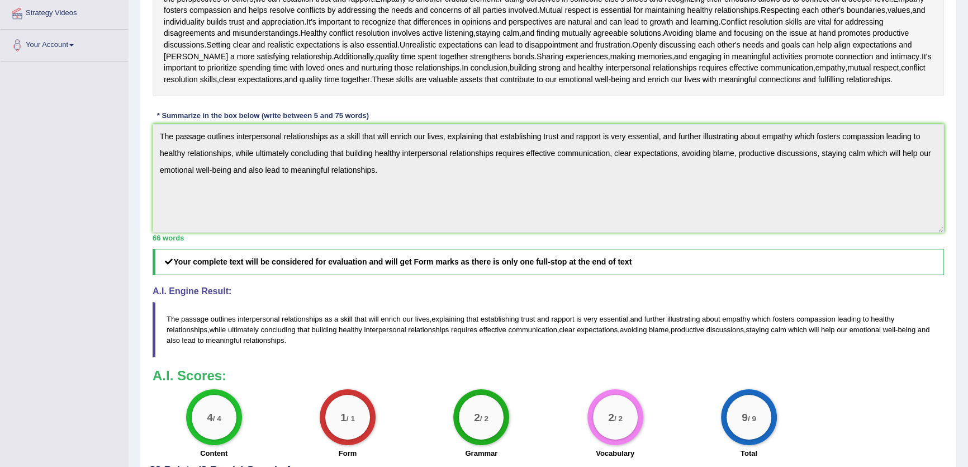
click at [136, 116] on div "Home Practice Writing: Summarize Written Text Interpersonal Relationships You h…" at bounding box center [549, 146] width 840 height 790
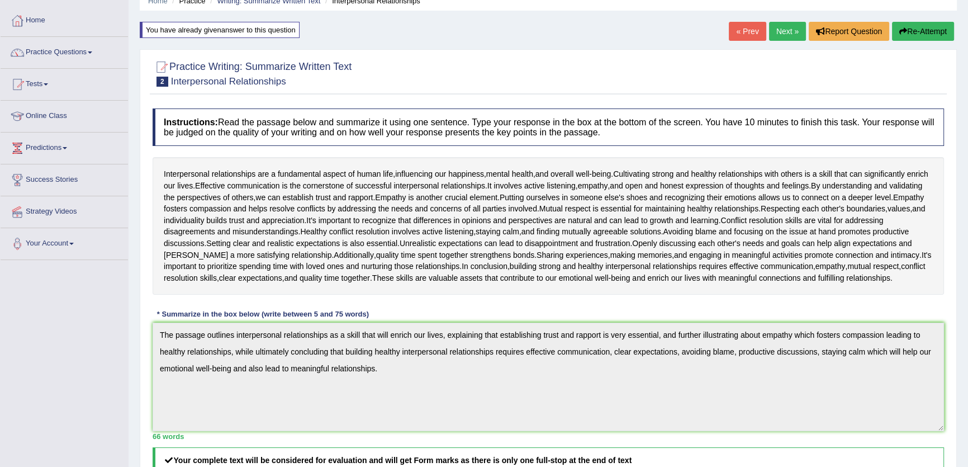
scroll to position [0, 0]
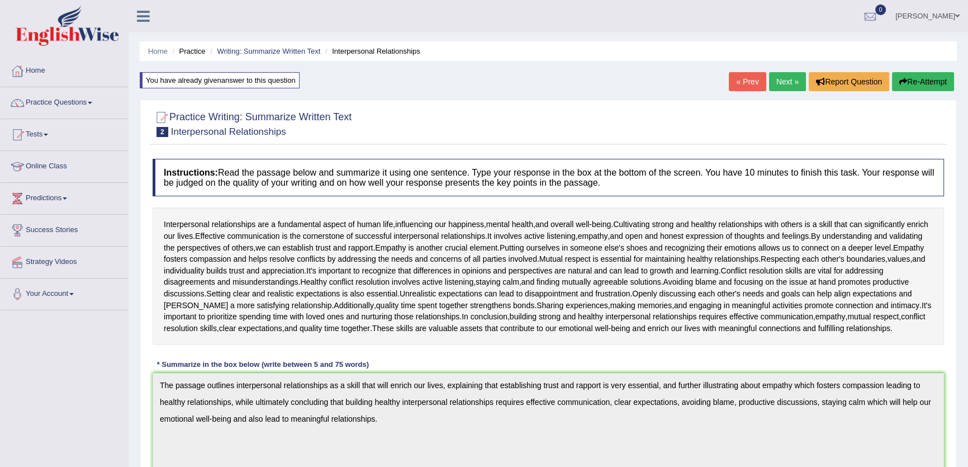
click at [920, 84] on button "Re-Attempt" at bounding box center [923, 81] width 62 height 19
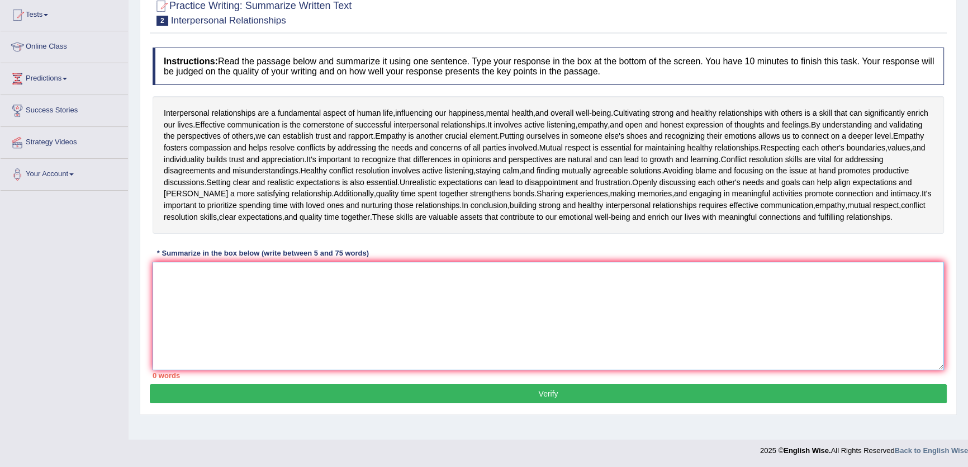
paste textarea "The passage outlines interpersonal relationships as a skill that will enrich ou…"
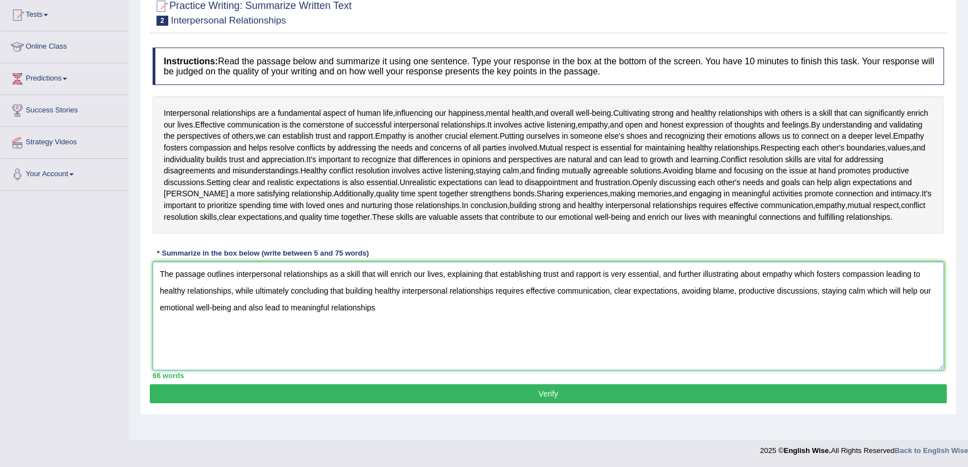
type textarea "The passage outlines interpersonal relationships as a skill that will enrich ou…"
click at [587, 391] on button "Verify" at bounding box center [548, 393] width 797 height 19
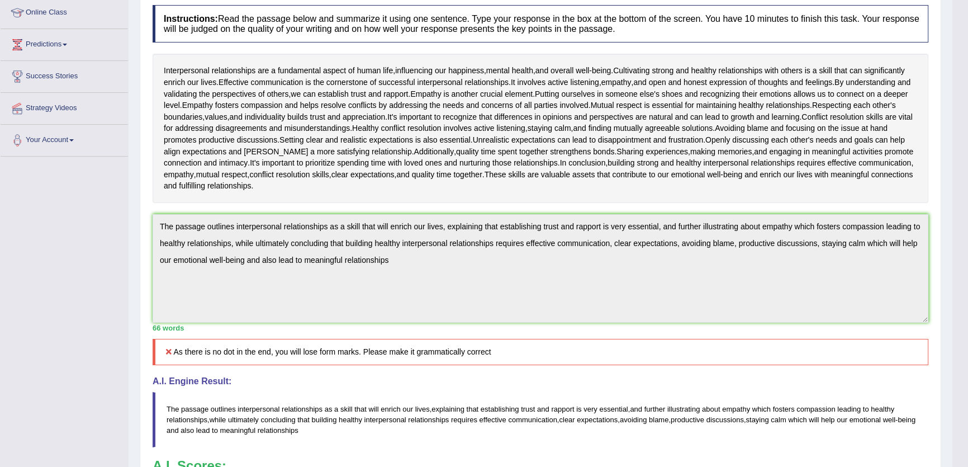
scroll to position [28, 0]
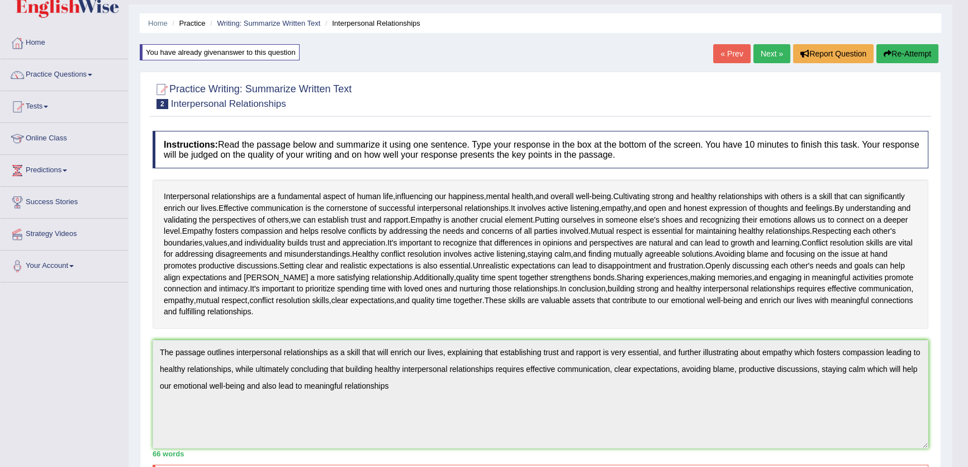
click at [904, 49] on button "Re-Attempt" at bounding box center [907, 53] width 62 height 19
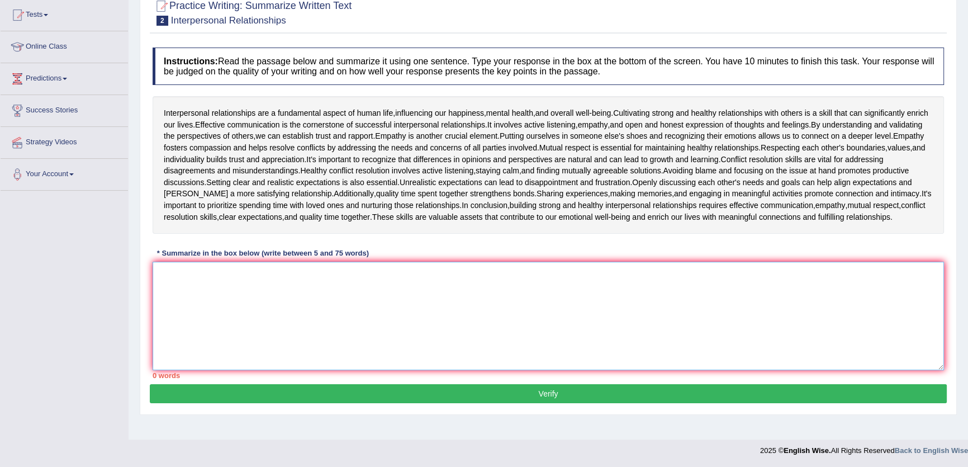
paste textarea "The passage outlines interpersonal relationships as a skill that will enrich ou…"
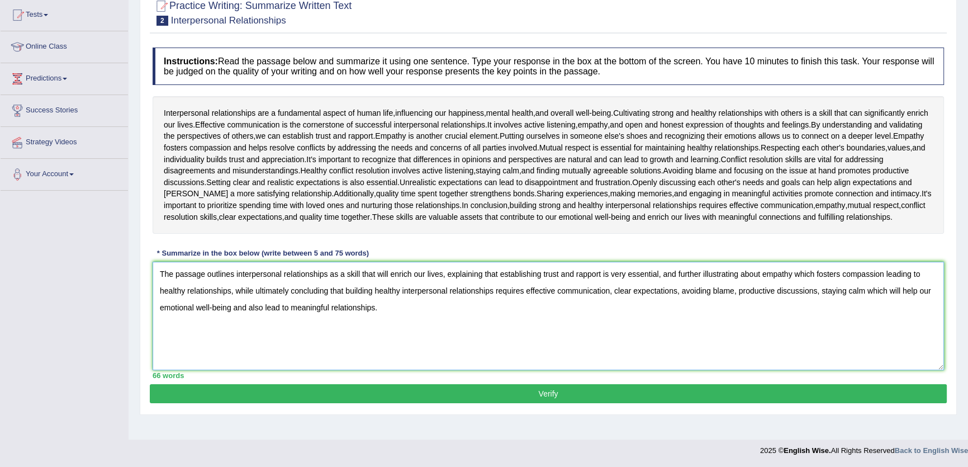
type textarea "The passage outlines interpersonal relationships as a skill that will enrich ou…"
click at [590, 407] on div "Practice Writing: Summarize Written Text 2 Interpersonal Relationships Instruct…" at bounding box center [548, 201] width 817 height 426
click at [575, 386] on button "Verify" at bounding box center [548, 393] width 797 height 19
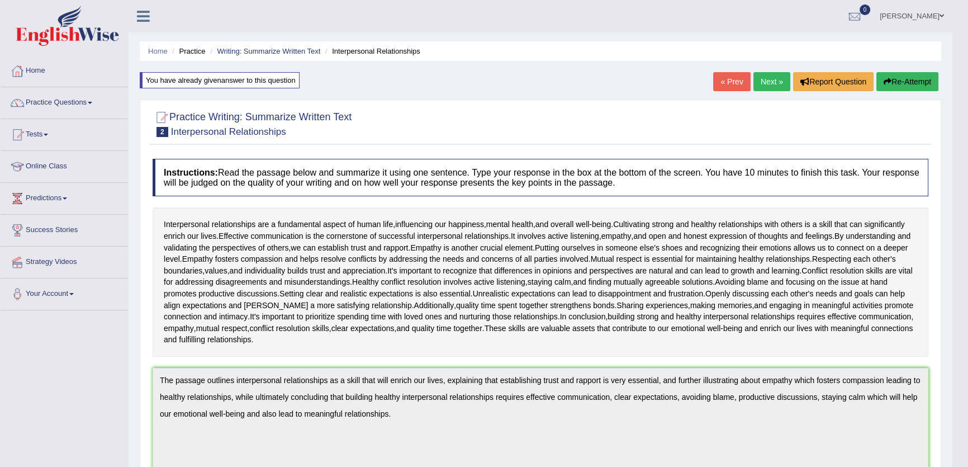
click at [901, 87] on button "Re-Attempt" at bounding box center [907, 81] width 62 height 19
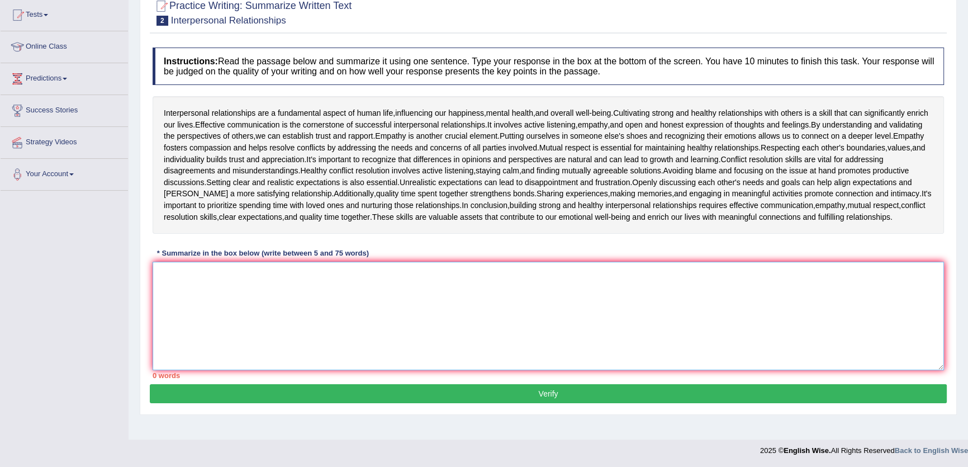
paste textarea "The passage outlines interpersonal relationships as a skill that will enrich ou…"
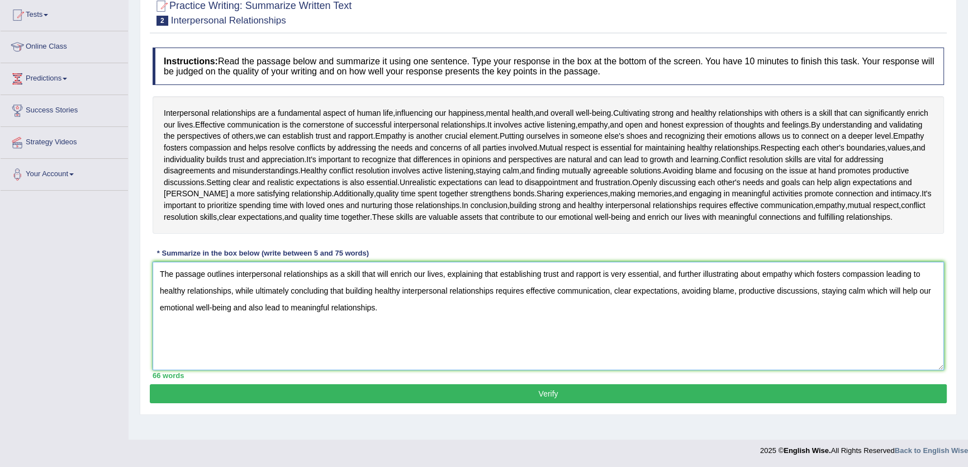
type textarea "The passage outlines interpersonal relationships as a skill that will enrich ou…"
click at [487, 387] on button "Verify" at bounding box center [548, 393] width 797 height 19
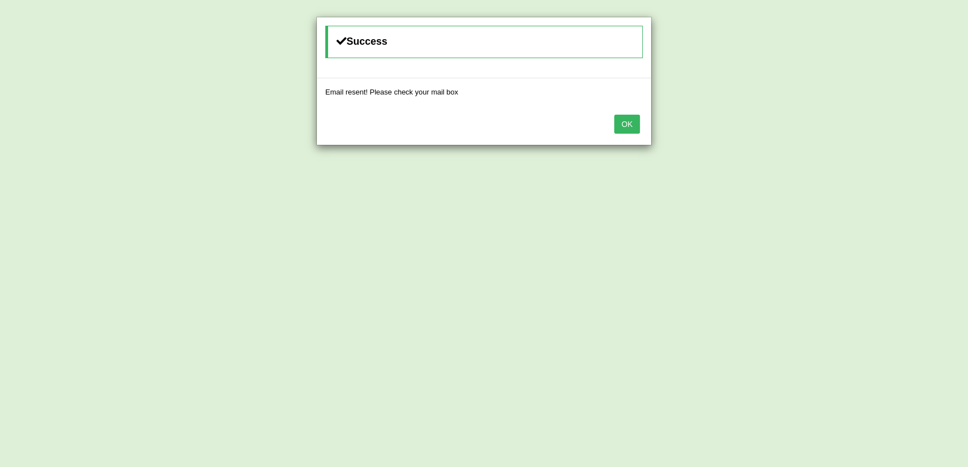
click at [634, 126] on button "OK" at bounding box center [627, 124] width 26 height 19
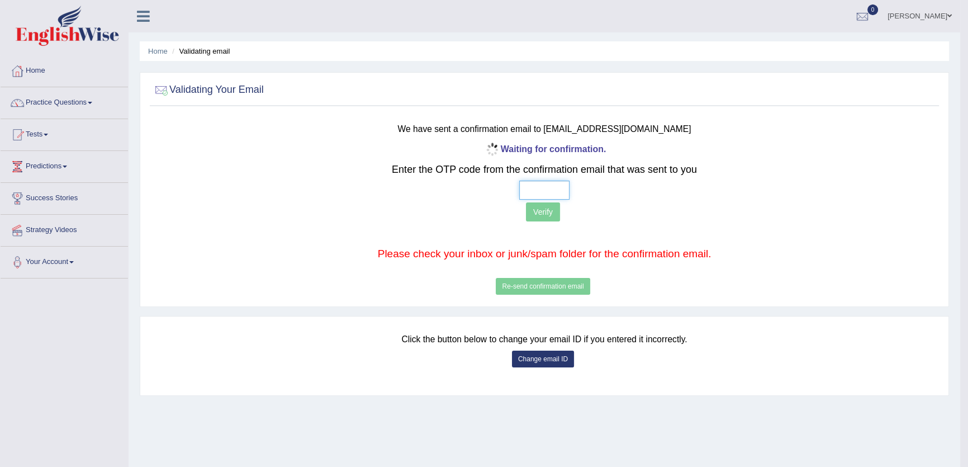
click at [527, 193] on input "text" at bounding box center [544, 190] width 50 height 19
type input "9 1 8 0"
click at [534, 207] on button "Verify" at bounding box center [543, 211] width 34 height 19
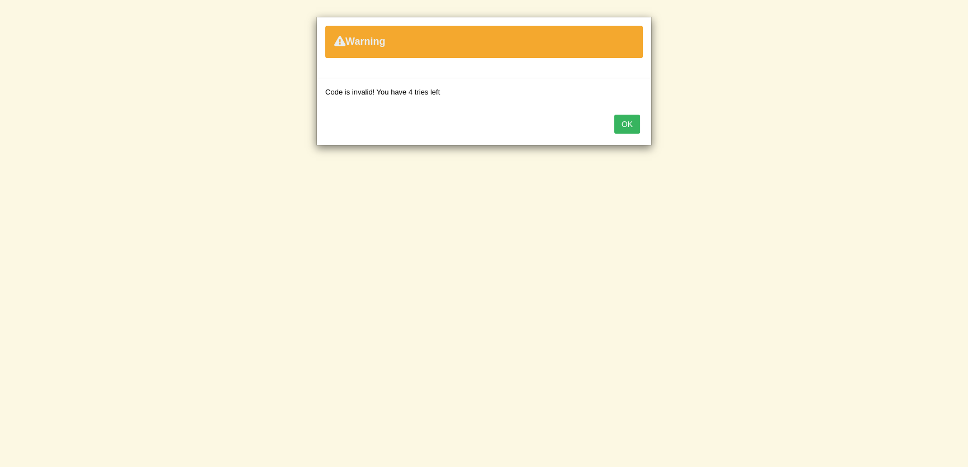
click at [616, 120] on button "OK" at bounding box center [627, 124] width 26 height 19
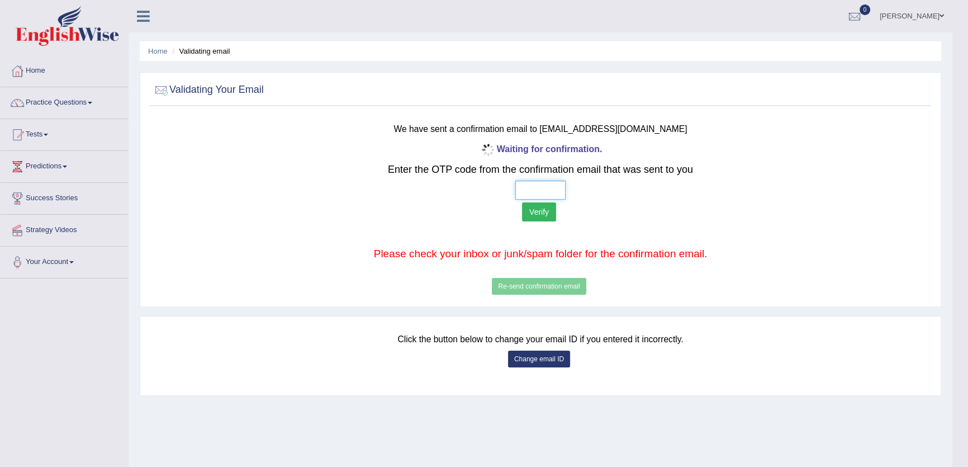
click at [524, 190] on input "text" at bounding box center [540, 190] width 50 height 19
type input "2 0 4 3"
click at [533, 207] on button "Verify" at bounding box center [539, 211] width 34 height 19
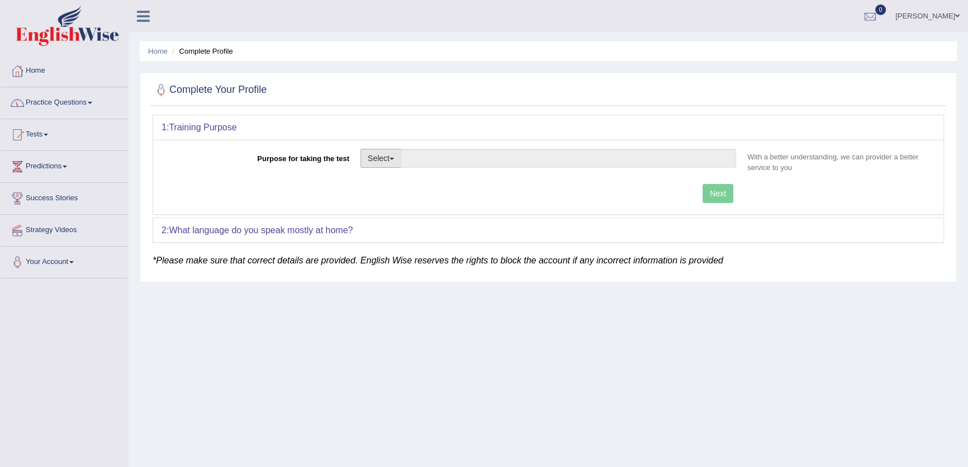
click at [377, 157] on button "Select" at bounding box center [381, 158] width 41 height 19
click at [392, 209] on link "Nursing" at bounding box center [410, 211] width 99 height 15
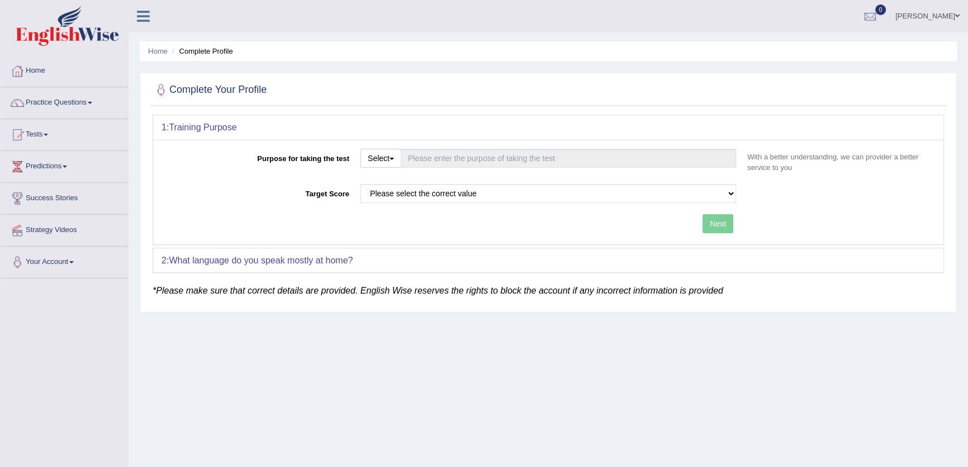
type input "Nursing"
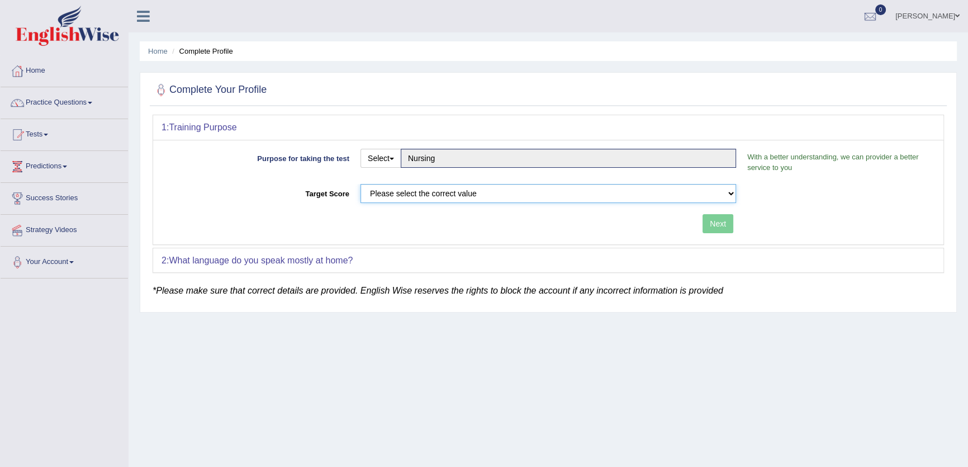
click at [398, 188] on select "Please select the correct value 50 (6 bands) 58 (6.5 bands) 65 (7 bands) 79 (8 …" at bounding box center [549, 193] width 376 height 19
select select "65"
click at [361, 184] on select "Please select the correct value 50 (6 bands) 58 (6.5 bands) 65 (7 bands) 79 (8 …" at bounding box center [549, 193] width 376 height 19
click at [719, 220] on button "Next" at bounding box center [718, 223] width 31 height 19
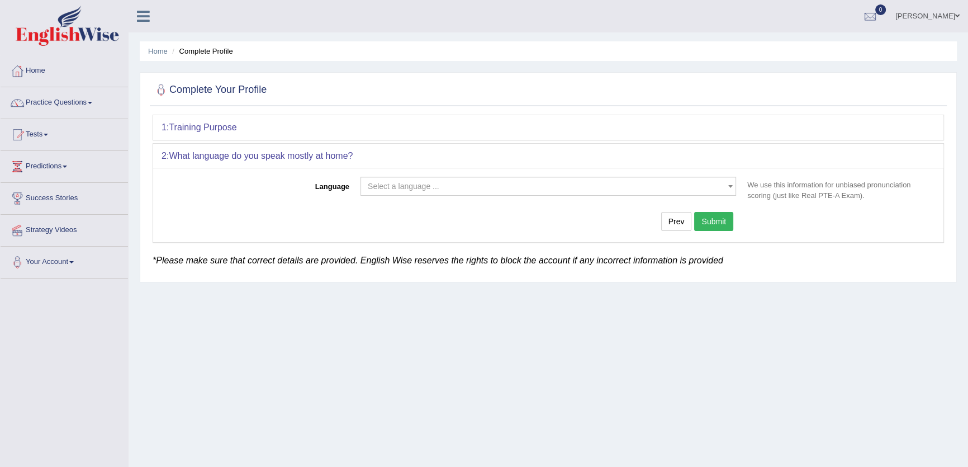
click at [448, 196] on div "Select a language ... Afrikaans Albanian Amharic Arabic Armenian Ashanti Azeri …" at bounding box center [548, 189] width 387 height 25
click at [419, 182] on span "Select a language ..." at bounding box center [404, 186] width 72 height 9
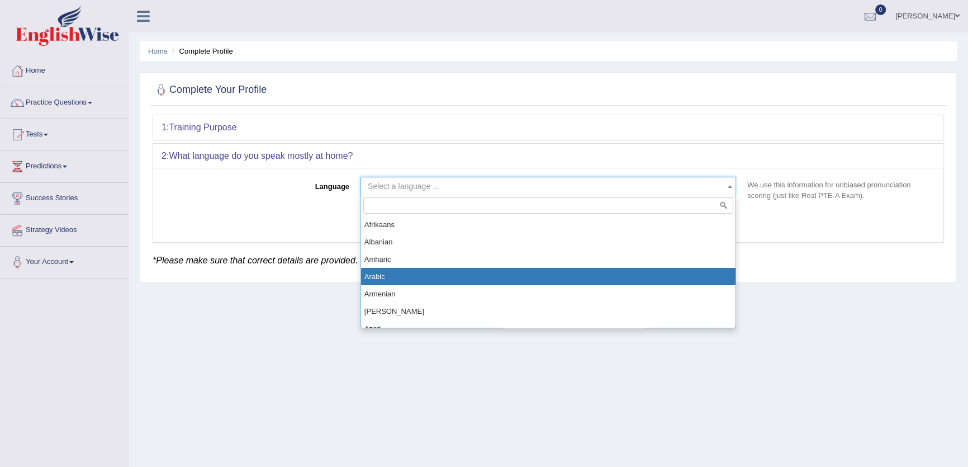
select select "Arabic"
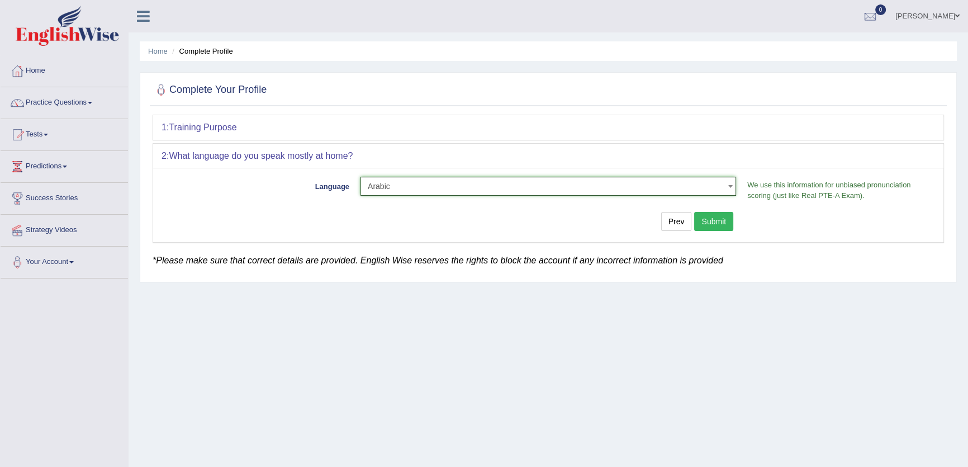
click at [715, 219] on button "Submit" at bounding box center [713, 221] width 39 height 19
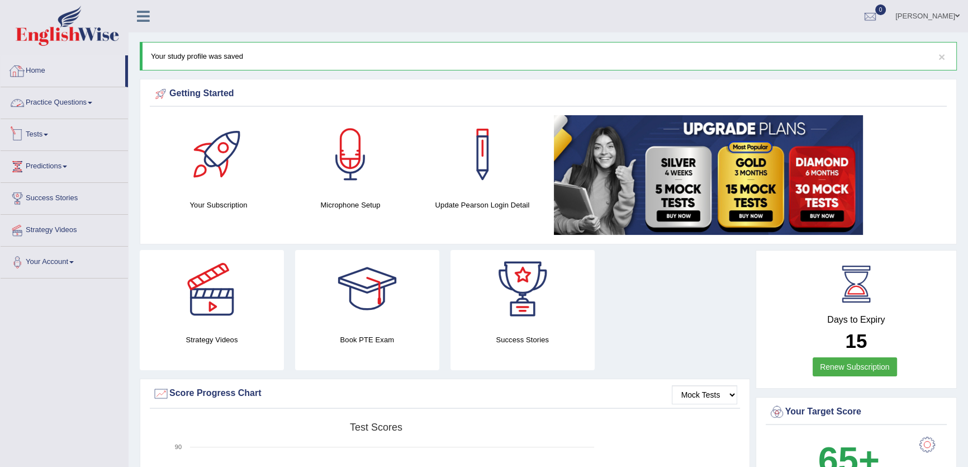
click at [78, 98] on link "Practice Questions" at bounding box center [64, 101] width 127 height 28
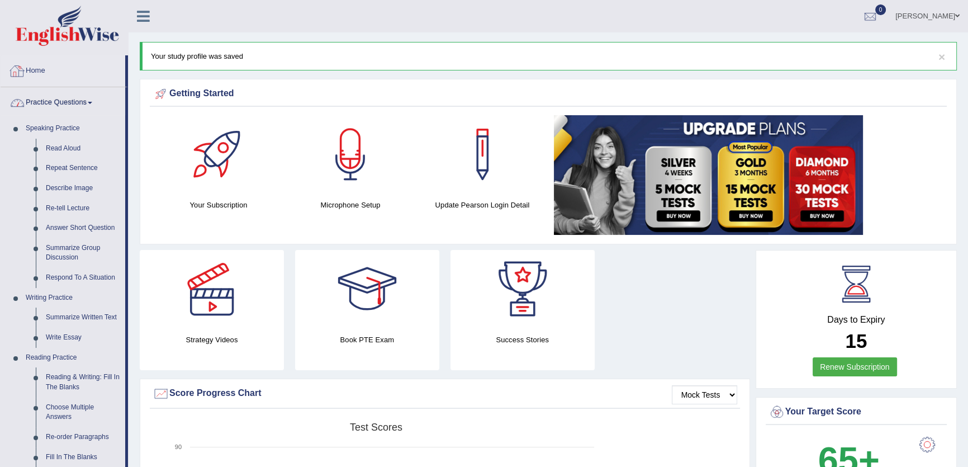
click at [43, 61] on link "Home" at bounding box center [63, 69] width 125 height 28
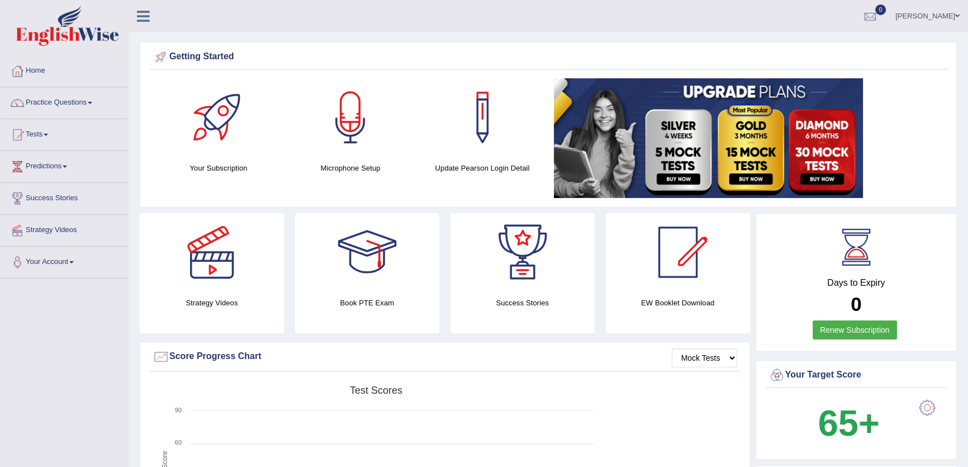
click at [77, 102] on link "Practice Questions" at bounding box center [64, 101] width 127 height 28
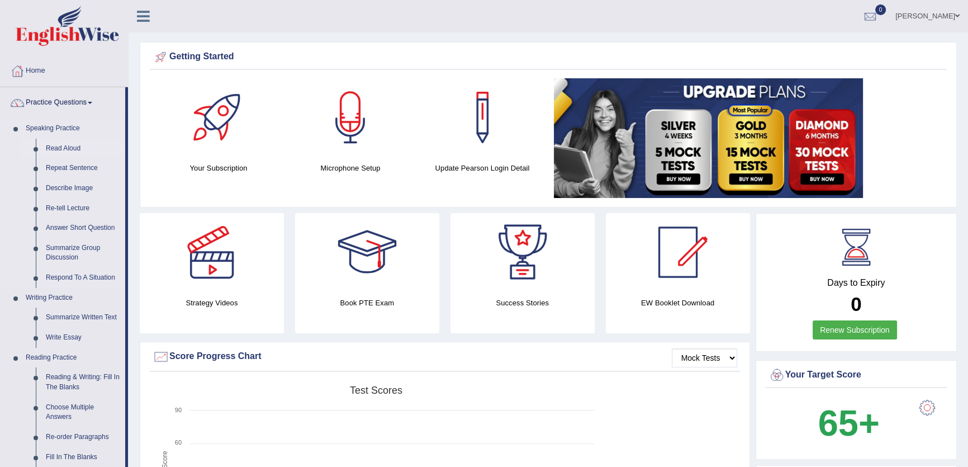
click at [68, 147] on link "Read Aloud" at bounding box center [83, 149] width 84 height 20
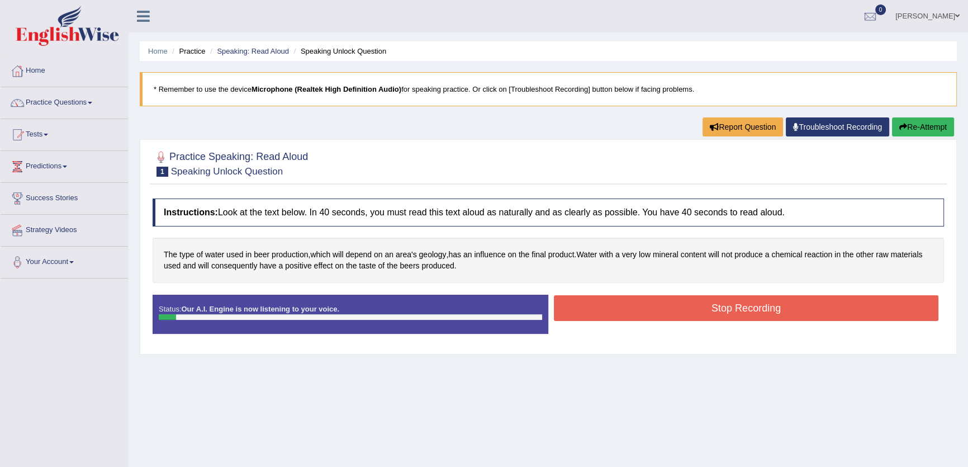
click at [753, 307] on button "Stop Recording" at bounding box center [746, 308] width 385 height 26
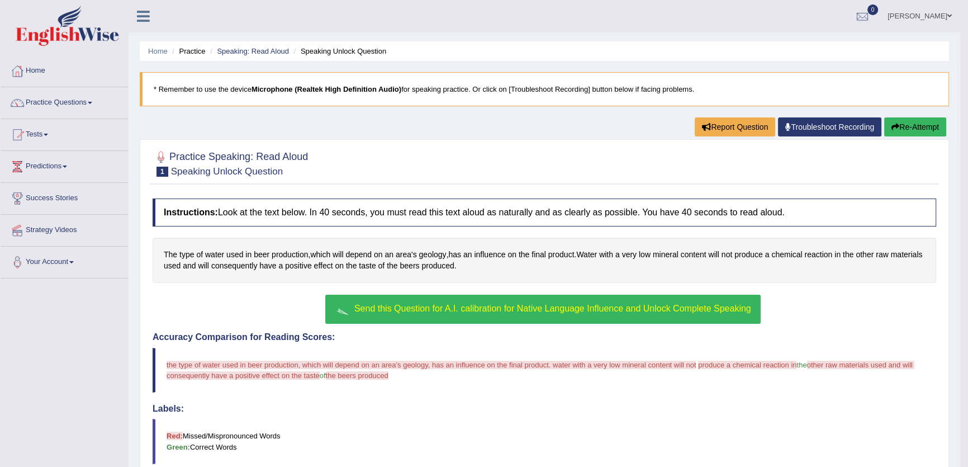
click at [592, 304] on span "Send this Question for A.I. calibration for Native Language Influence and Unloc…" at bounding box center [552, 309] width 397 height 10
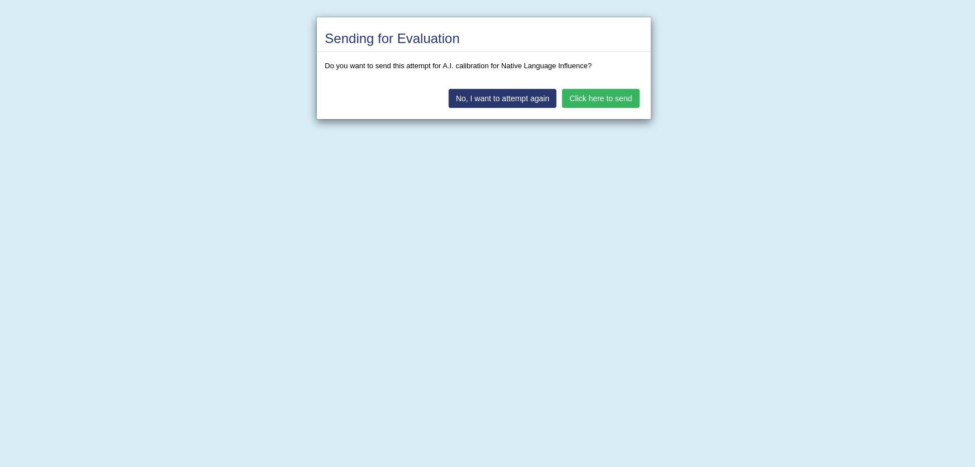
click at [608, 101] on button "Click here to send" at bounding box center [600, 98] width 77 height 19
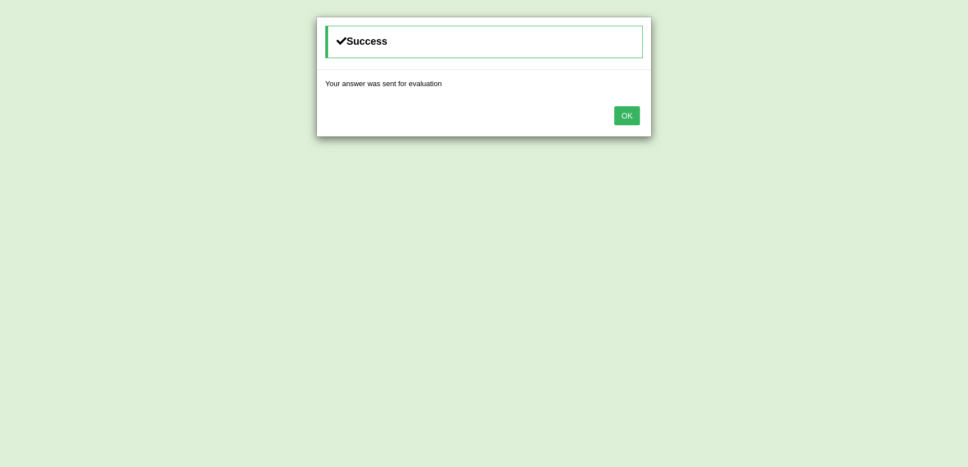
click at [633, 117] on button "OK" at bounding box center [627, 115] width 26 height 19
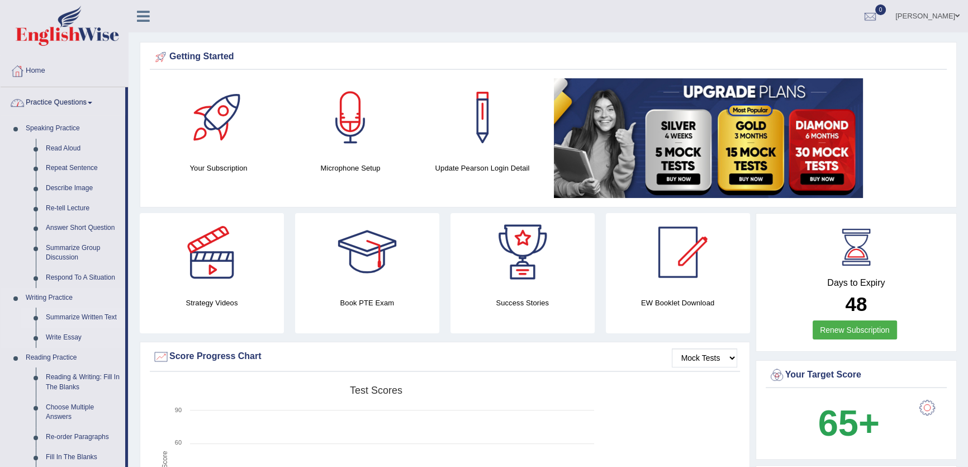
click at [86, 318] on link "Summarize Written Text" at bounding box center [83, 317] width 84 height 20
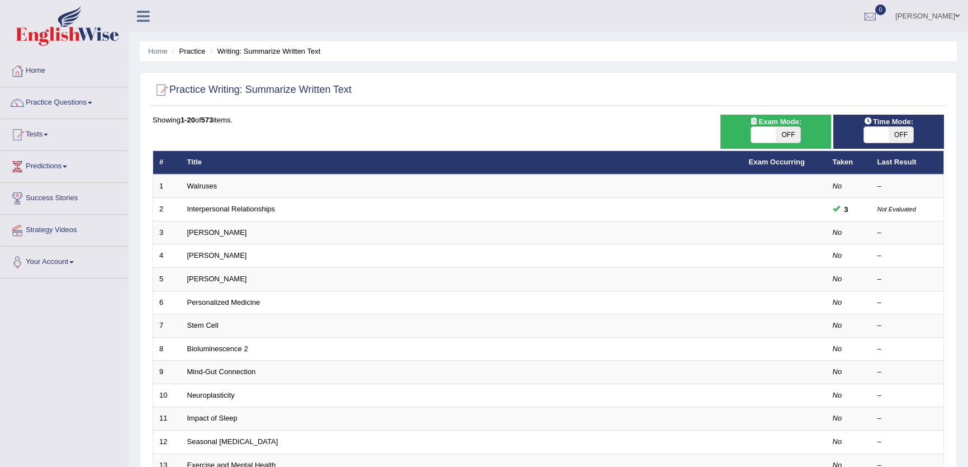
click at [768, 134] on span at bounding box center [763, 135] width 25 height 16
checkbox input "true"
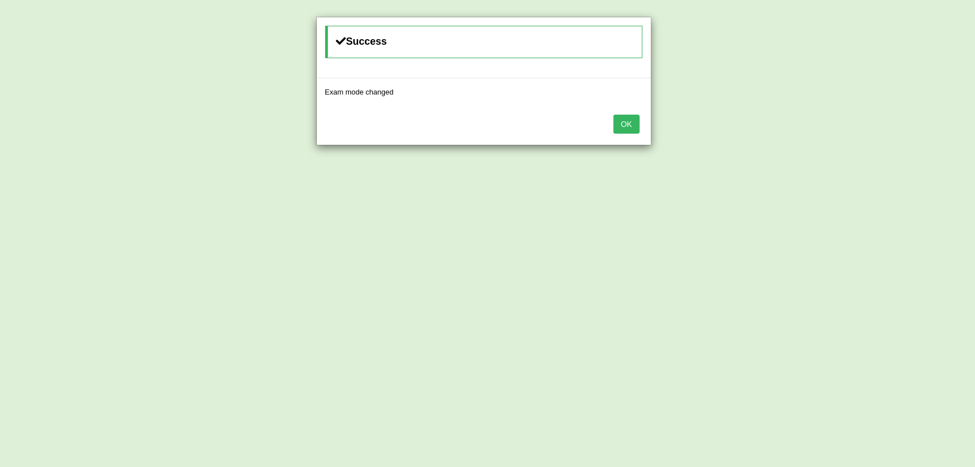
click at [622, 124] on button "OK" at bounding box center [627, 124] width 26 height 19
click at [625, 121] on button "OK" at bounding box center [627, 124] width 26 height 19
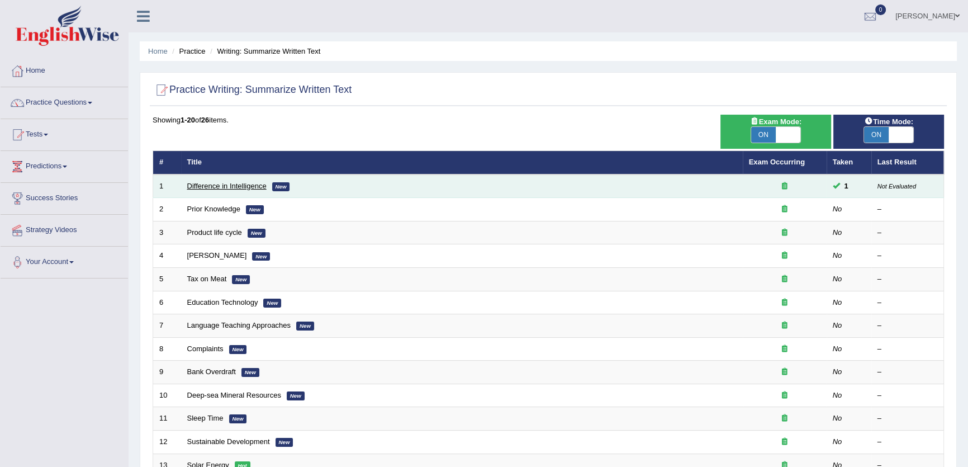
click at [226, 187] on link "Difference in Intelligence" at bounding box center [226, 186] width 79 height 8
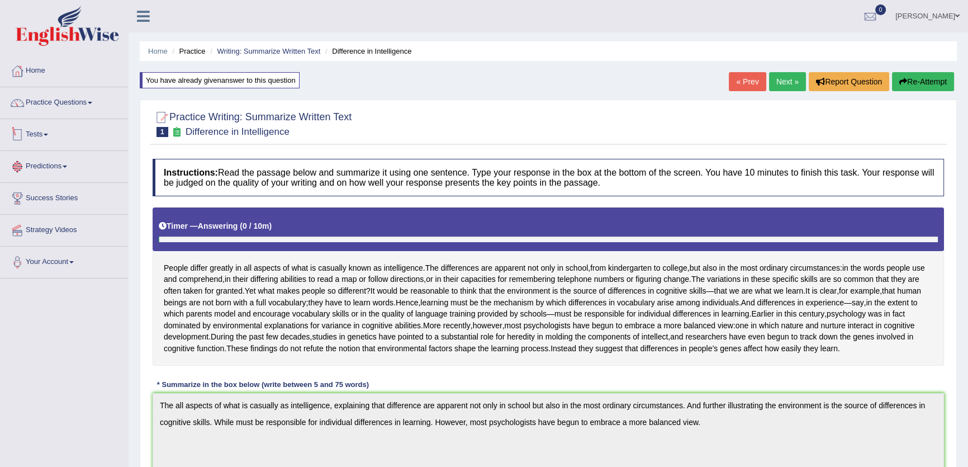
click at [89, 96] on link "Practice Questions" at bounding box center [64, 101] width 127 height 28
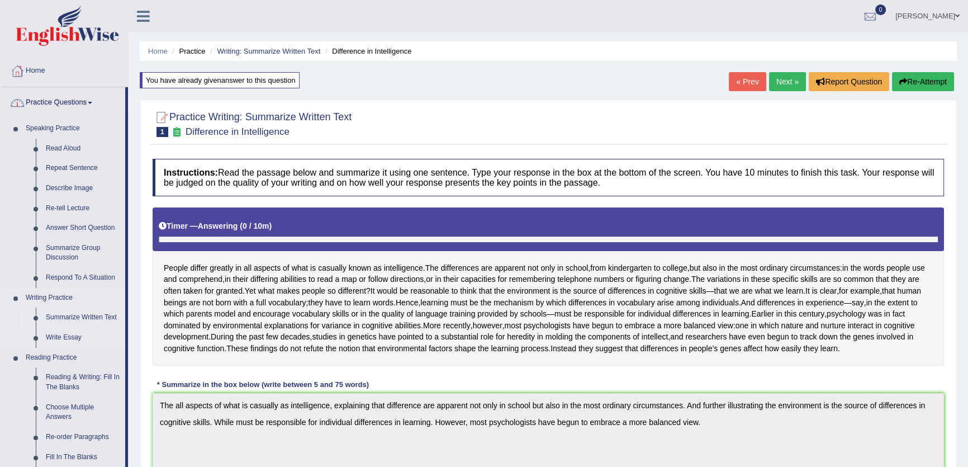
click at [82, 314] on link "Summarize Written Text" at bounding box center [83, 317] width 84 height 20
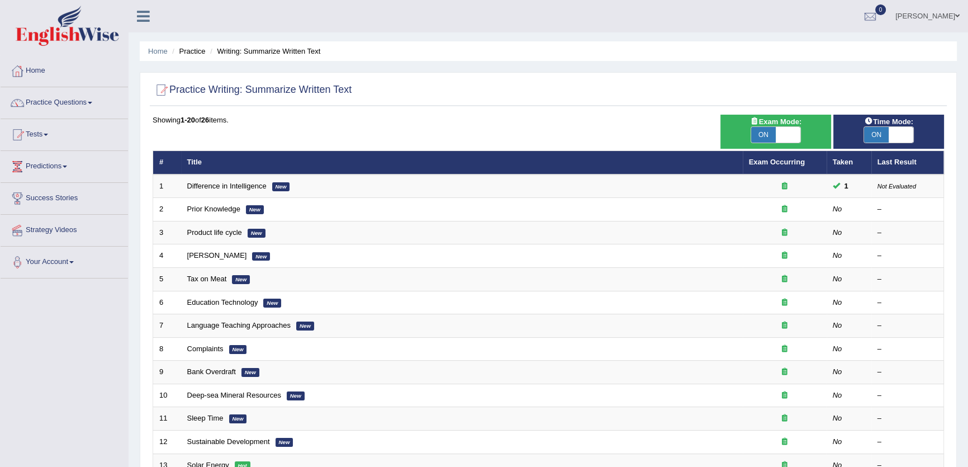
click at [788, 131] on span at bounding box center [788, 135] width 25 height 16
checkbox input "false"
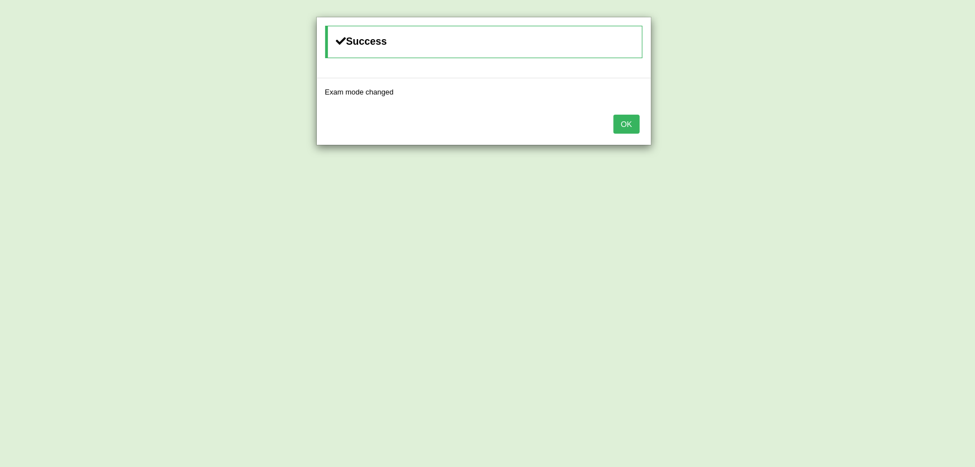
click at [626, 123] on button "OK" at bounding box center [627, 124] width 26 height 19
click at [618, 122] on button "OK" at bounding box center [627, 124] width 26 height 19
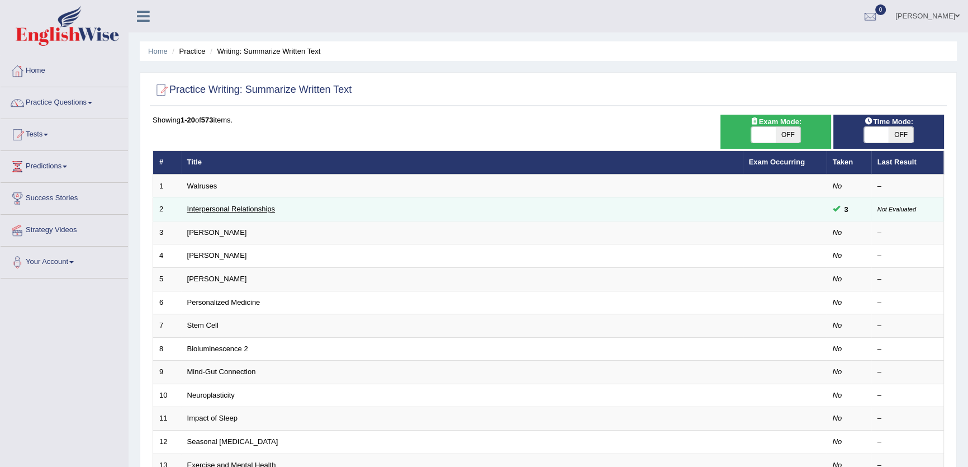
click at [240, 207] on link "Interpersonal Relationships" at bounding box center [231, 209] width 88 height 8
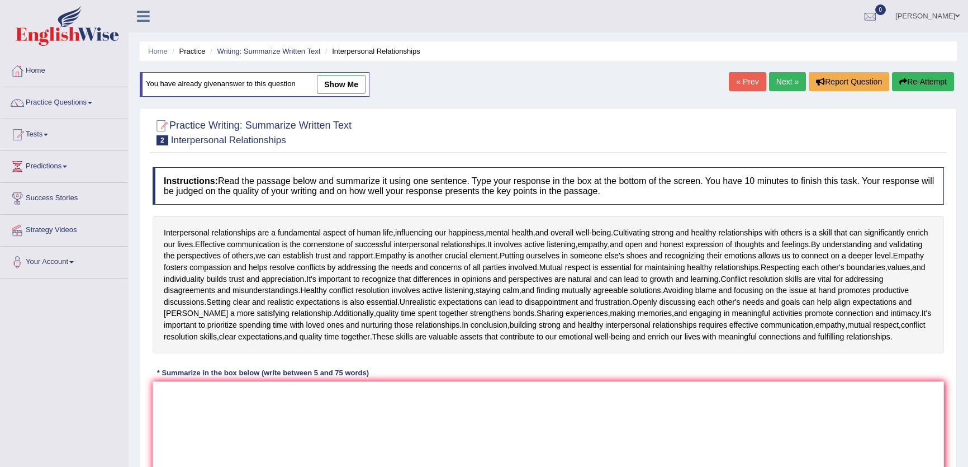
click at [326, 83] on link "show me" at bounding box center [341, 84] width 49 height 19
type textarea "The passage outlines interpersonal relationships as a skill that will enrich ou…"
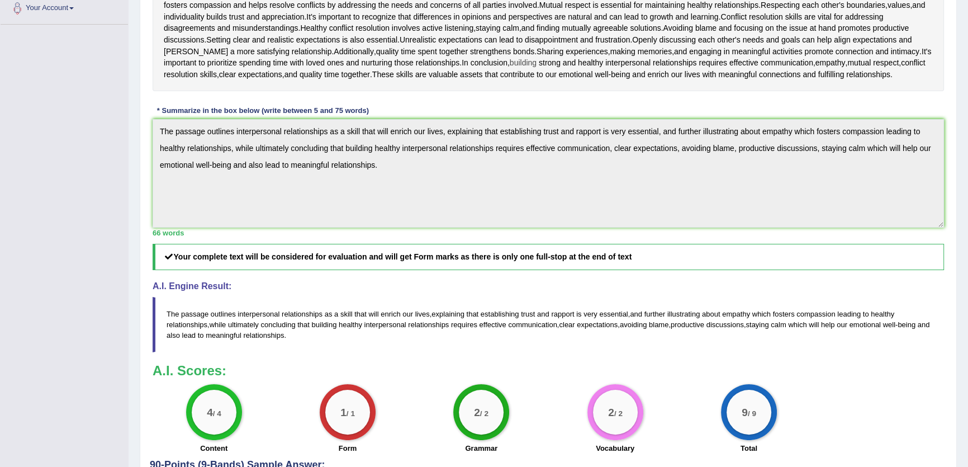
scroll to position [50, 0]
